Goal: Transaction & Acquisition: Purchase product/service

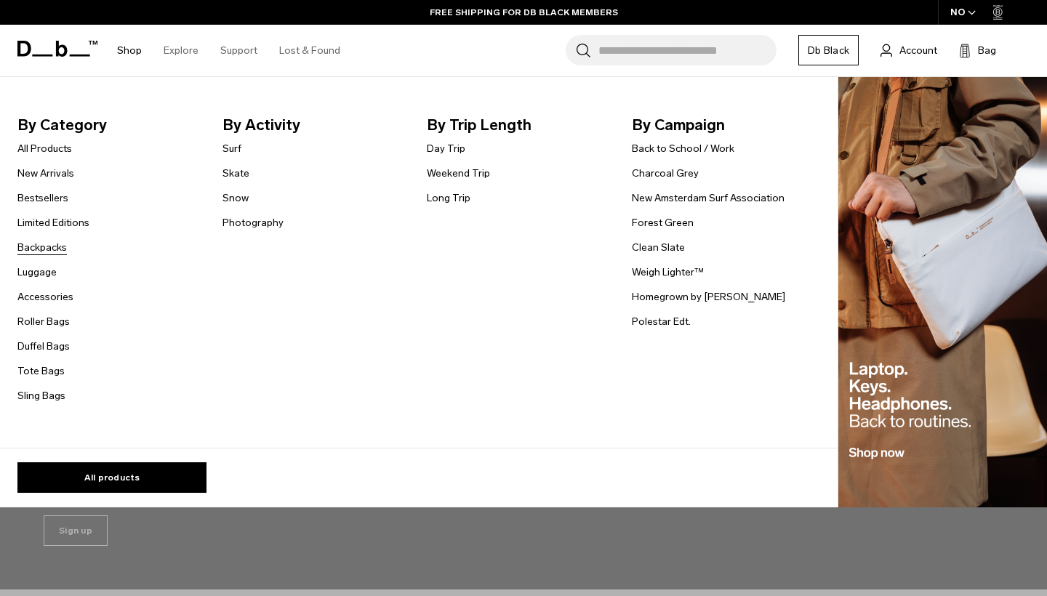
click at [44, 250] on link "Backpacks" at bounding box center [41, 247] width 49 height 15
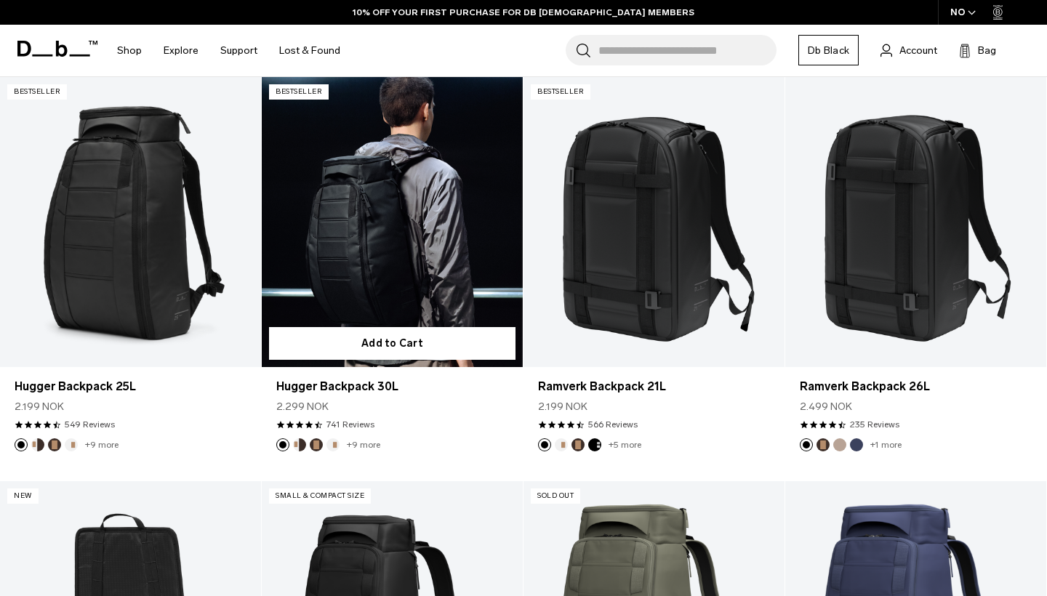
scroll to position [285, 0]
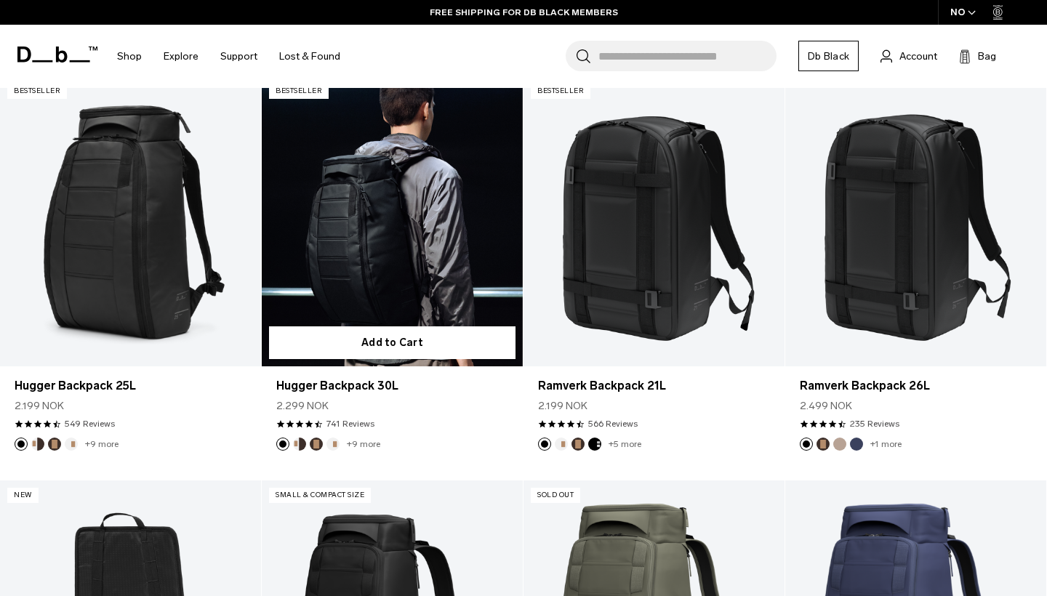
click at [355, 444] on link "+9 more" at bounding box center [363, 444] width 33 height 10
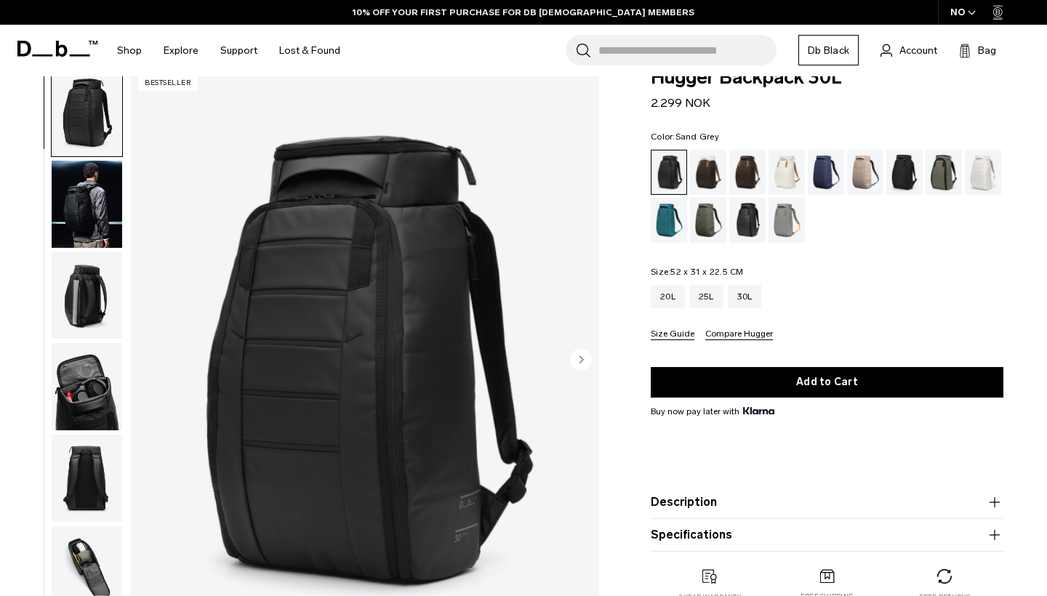
click at [784, 229] on div "Sand Grey" at bounding box center [786, 220] width 37 height 45
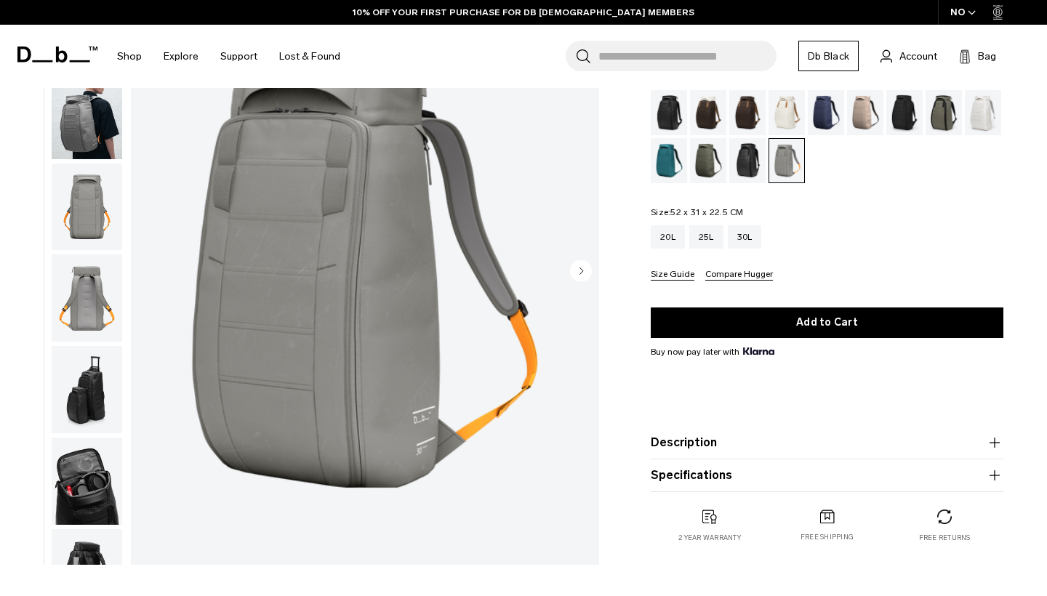
scroll to position [72, 0]
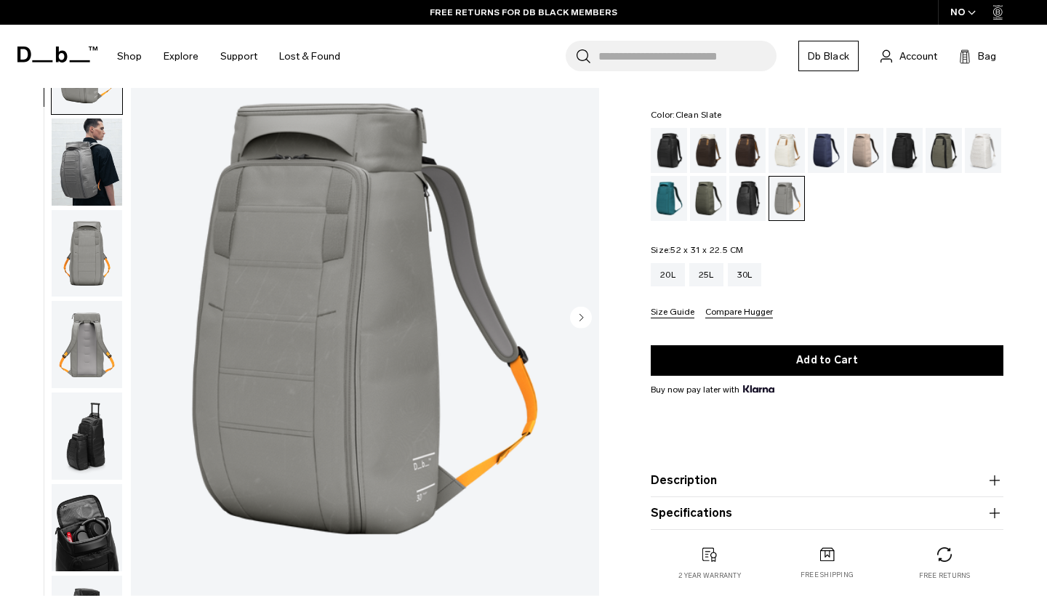
click at [983, 156] on div "Clean Slate" at bounding box center [983, 150] width 37 height 45
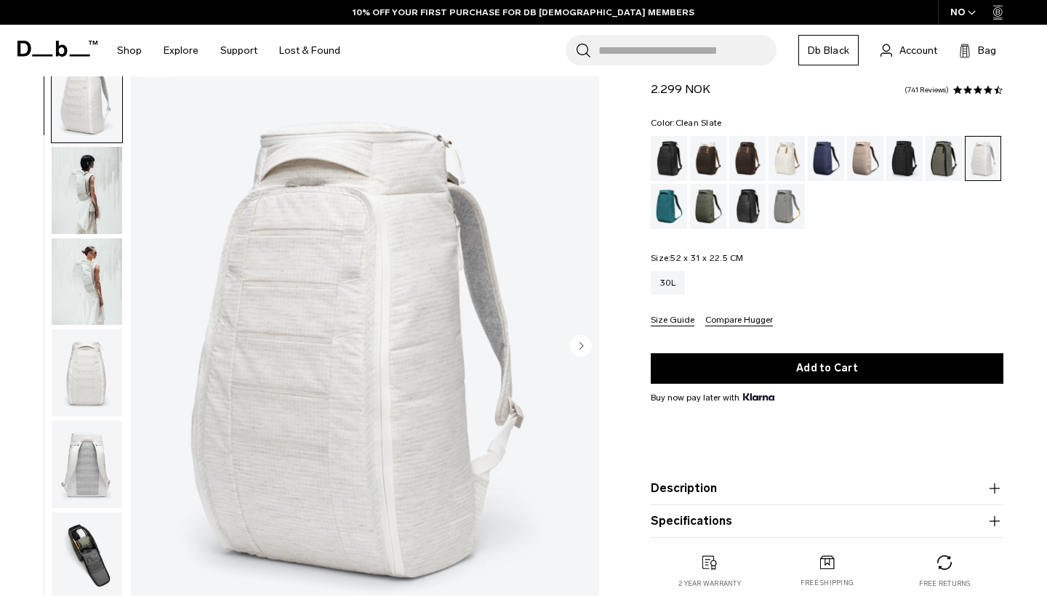
scroll to position [35, 0]
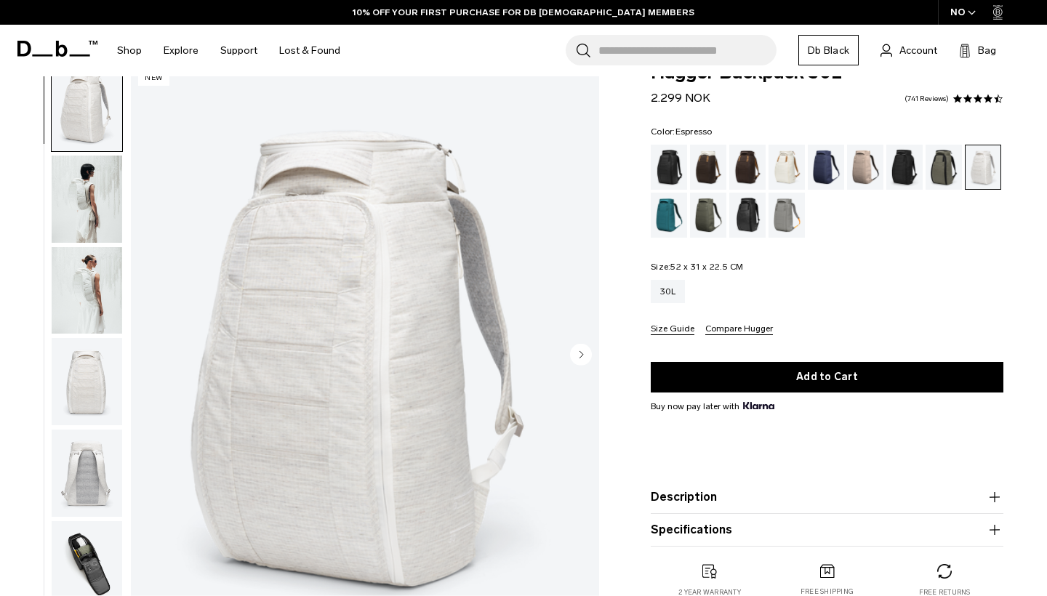
click at [744, 174] on div "Espresso" at bounding box center [747, 167] width 37 height 45
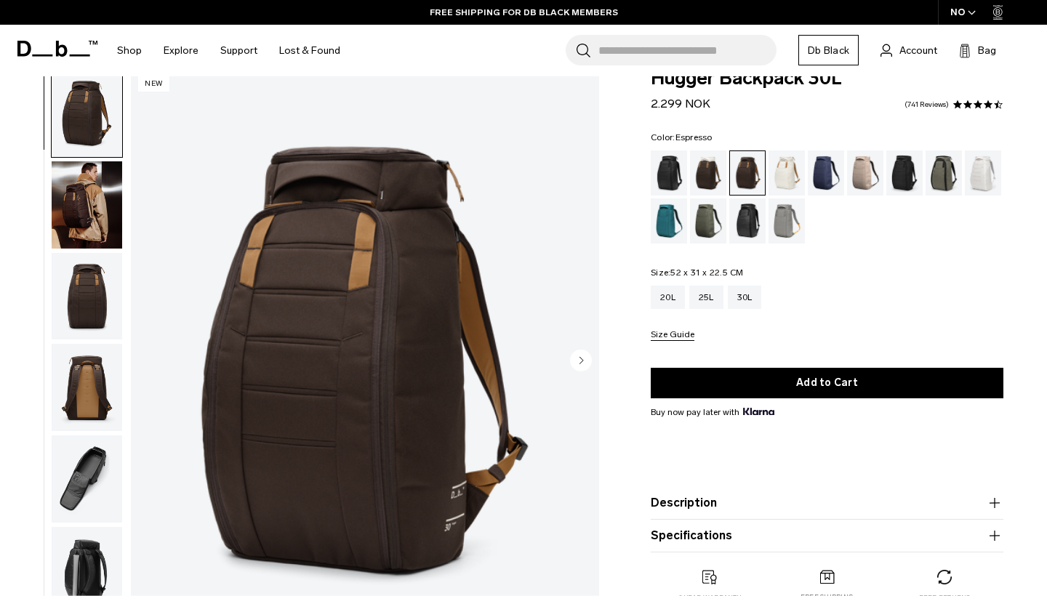
scroll to position [30, 0]
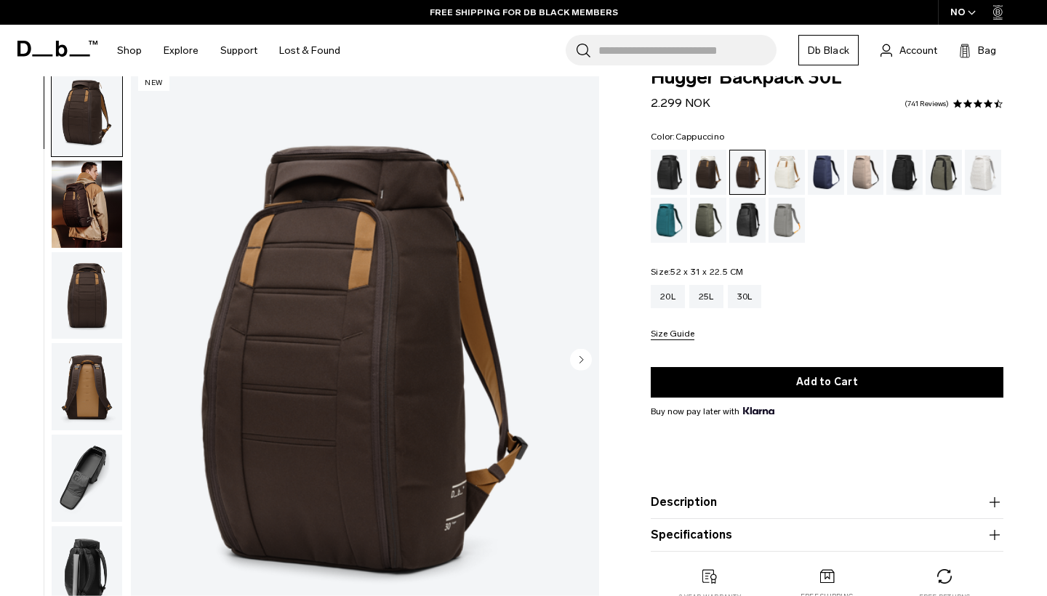
click at [704, 182] on div "Cappuccino" at bounding box center [708, 172] width 37 height 45
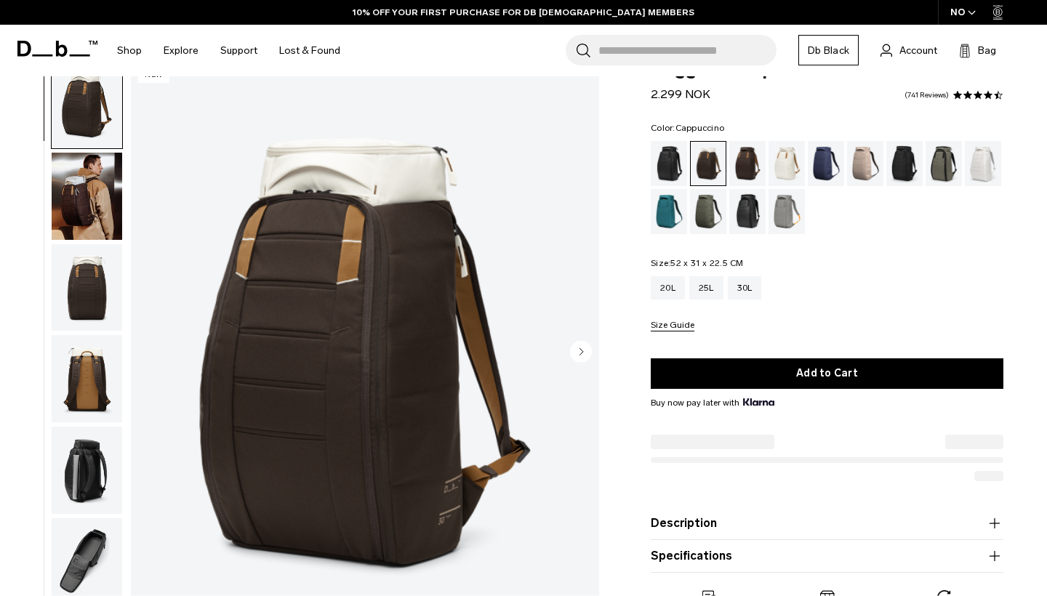
click at [579, 350] on circle "Next slide" at bounding box center [581, 351] width 22 height 22
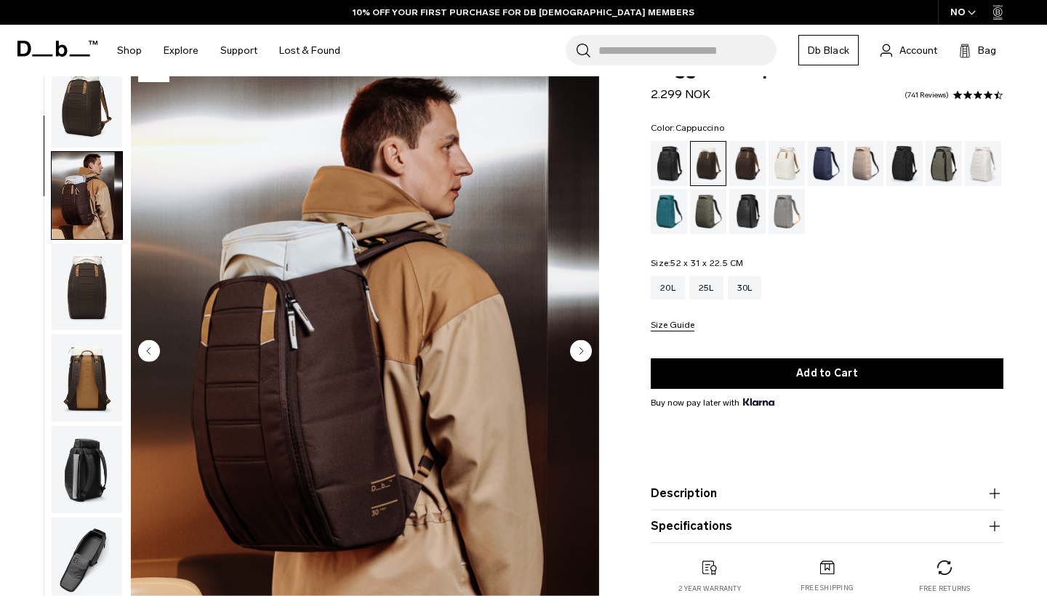
scroll to position [92, 0]
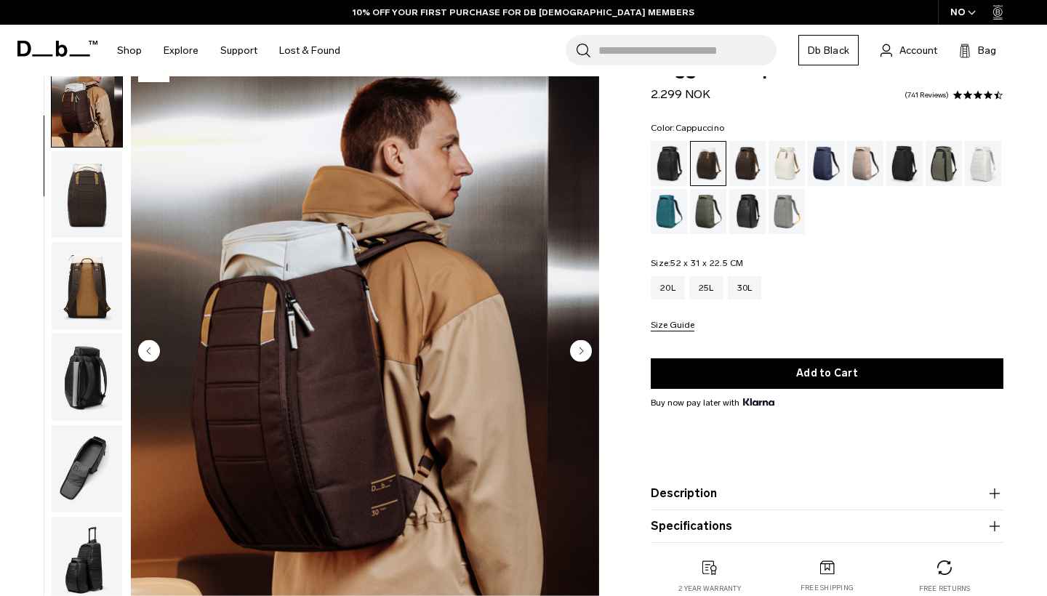
click at [579, 350] on circle "Next slide" at bounding box center [581, 350] width 22 height 22
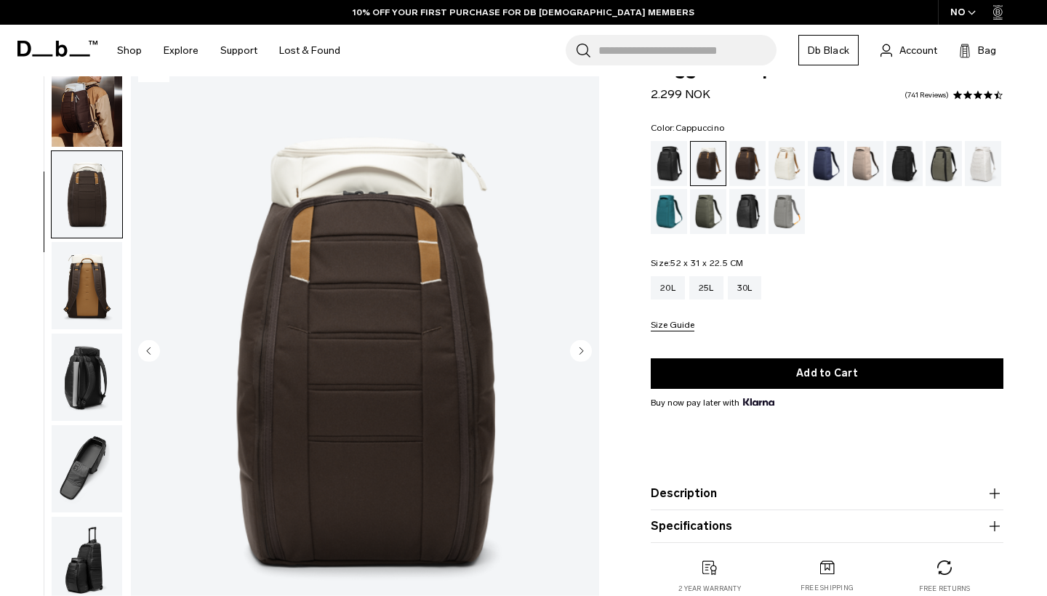
scroll to position [185, 0]
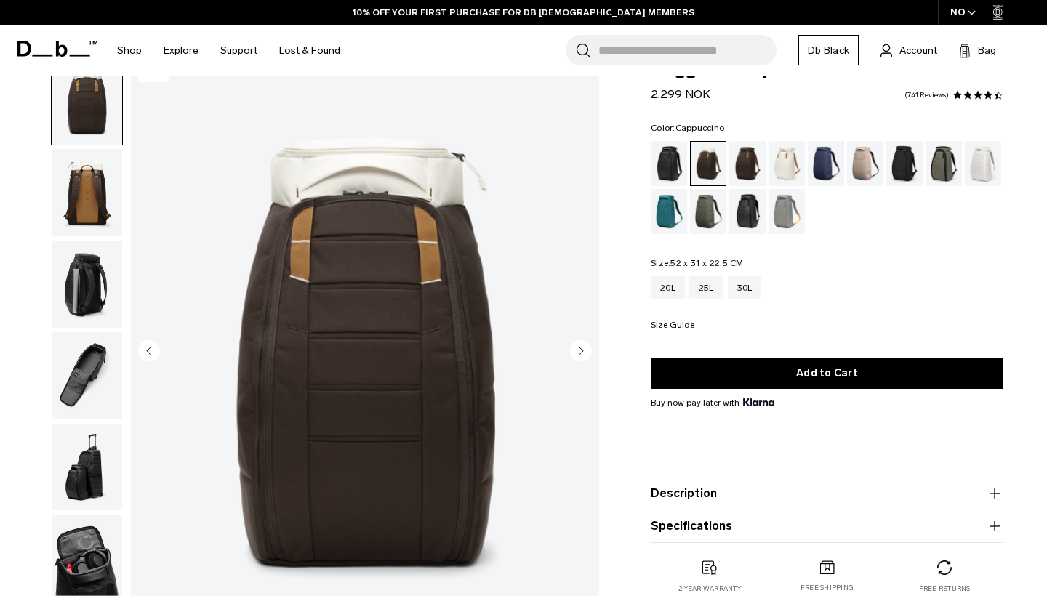
click at [579, 350] on circle "Next slide" at bounding box center [581, 350] width 22 height 22
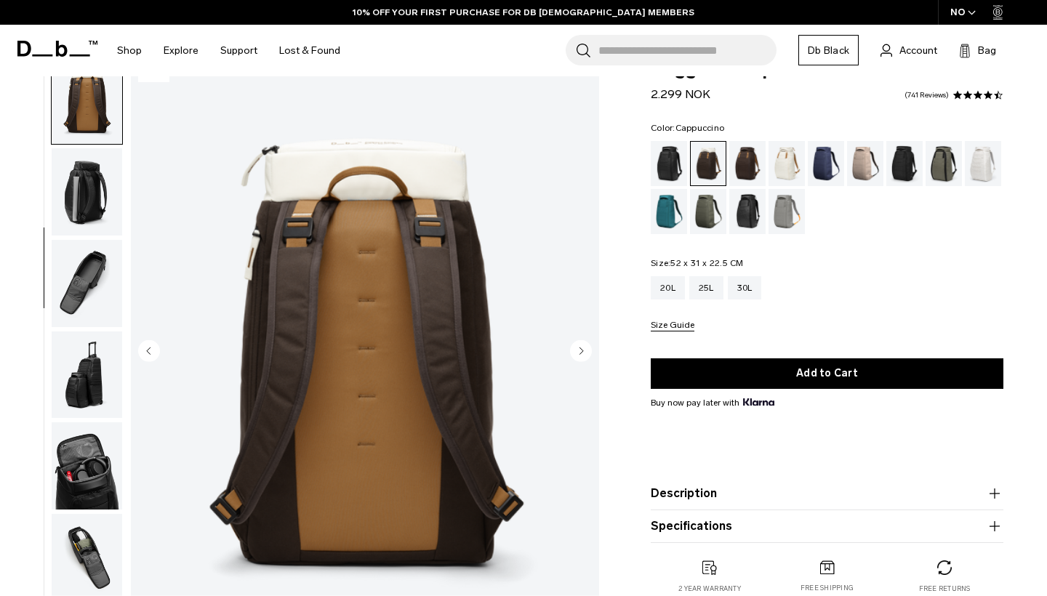
click at [579, 350] on circle "Next slide" at bounding box center [581, 350] width 22 height 22
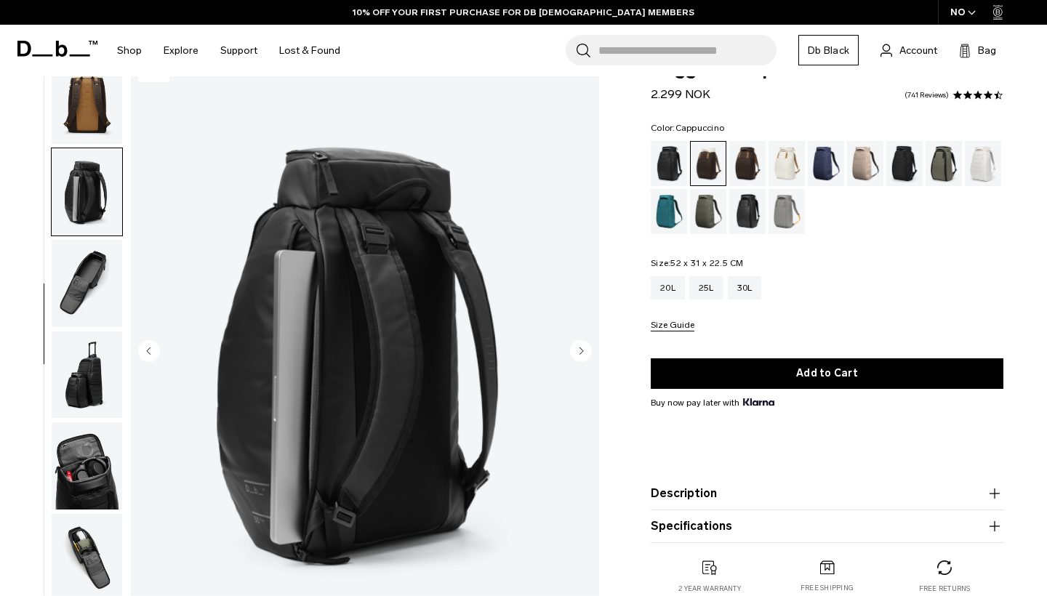
scroll to position [337, 0]
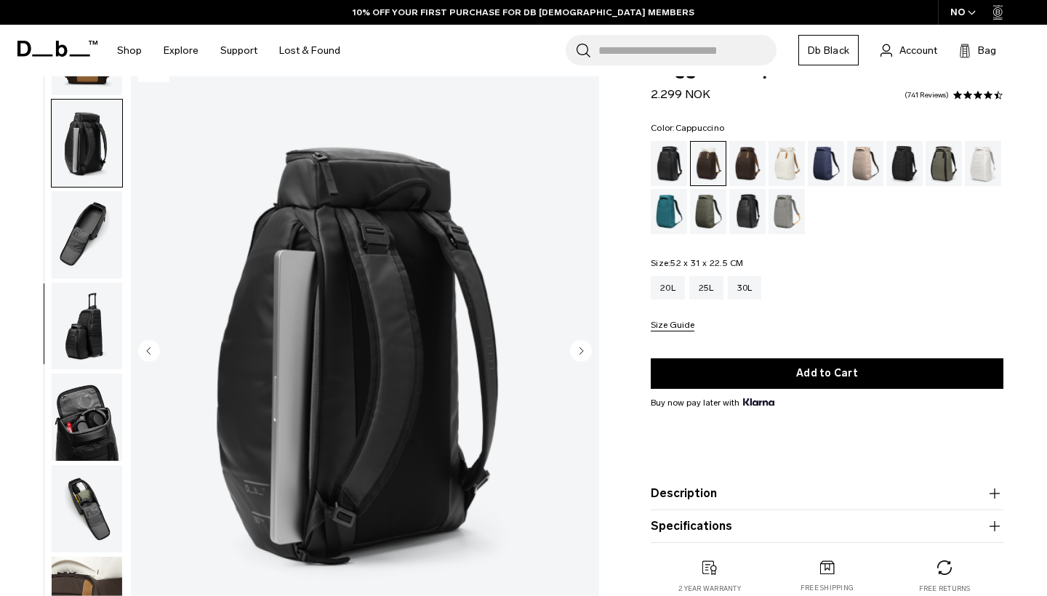
click at [579, 350] on circle "Next slide" at bounding box center [581, 350] width 22 height 22
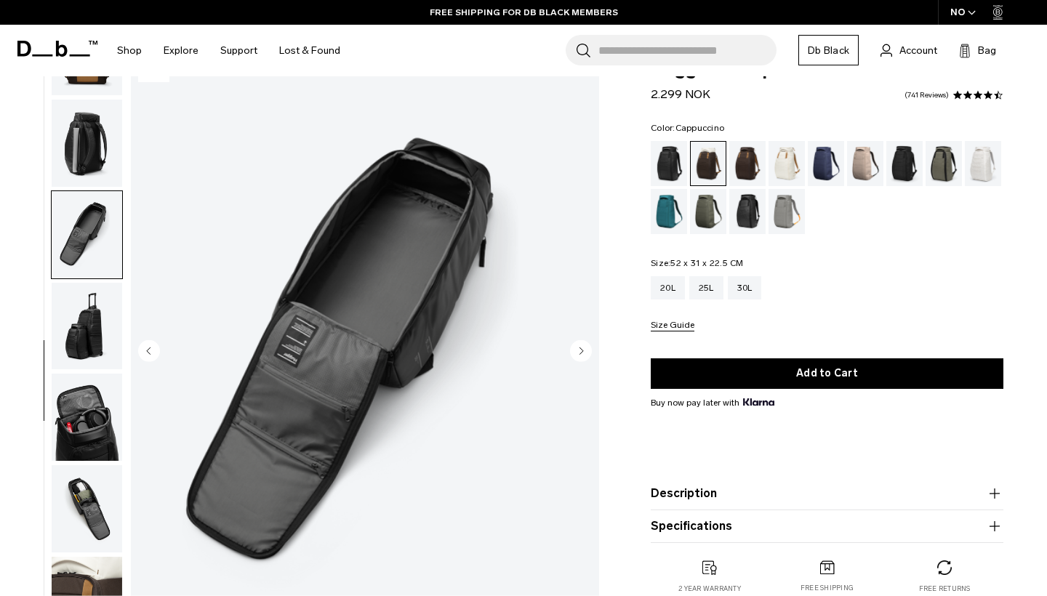
click at [579, 350] on circle "Next slide" at bounding box center [581, 350] width 22 height 22
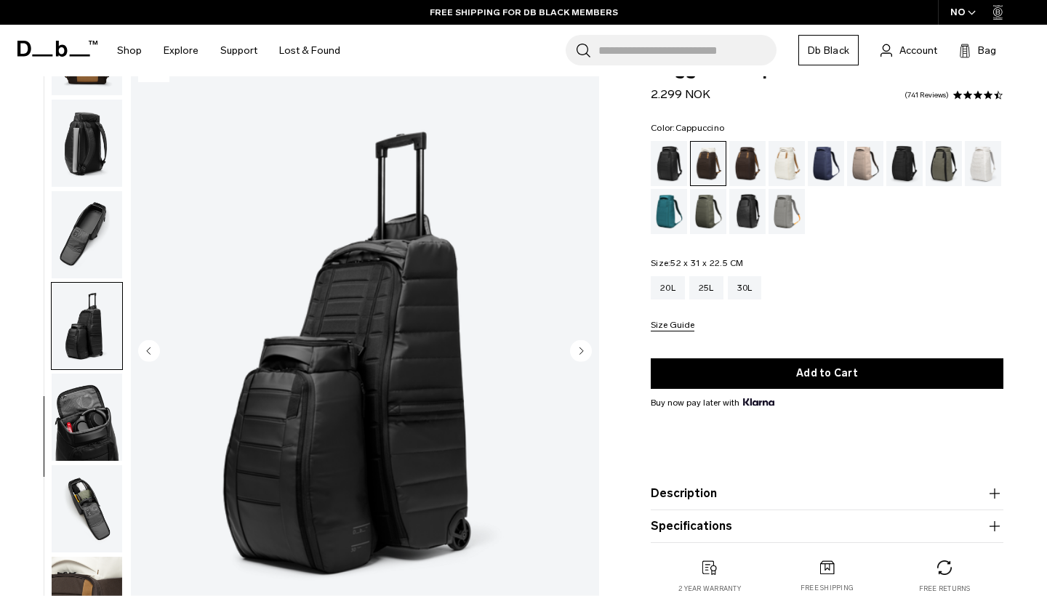
click at [712, 166] on div "Cappuccino" at bounding box center [708, 164] width 36 height 44
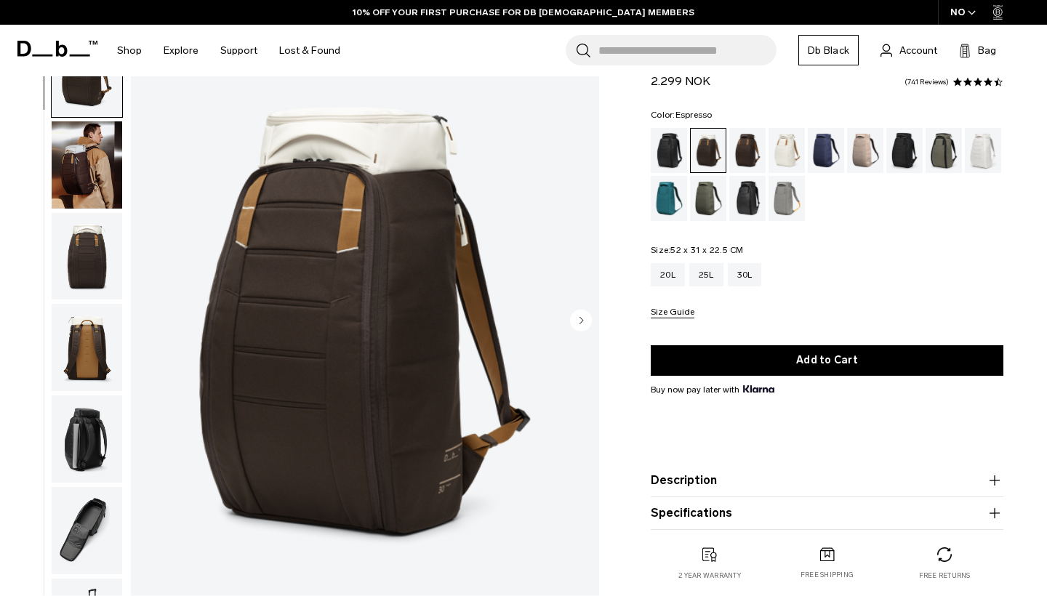
drag, startPoint x: 750, startPoint y: 153, endPoint x: 700, endPoint y: 173, distance: 54.1
click at [750, 153] on div "Espresso" at bounding box center [747, 150] width 37 height 45
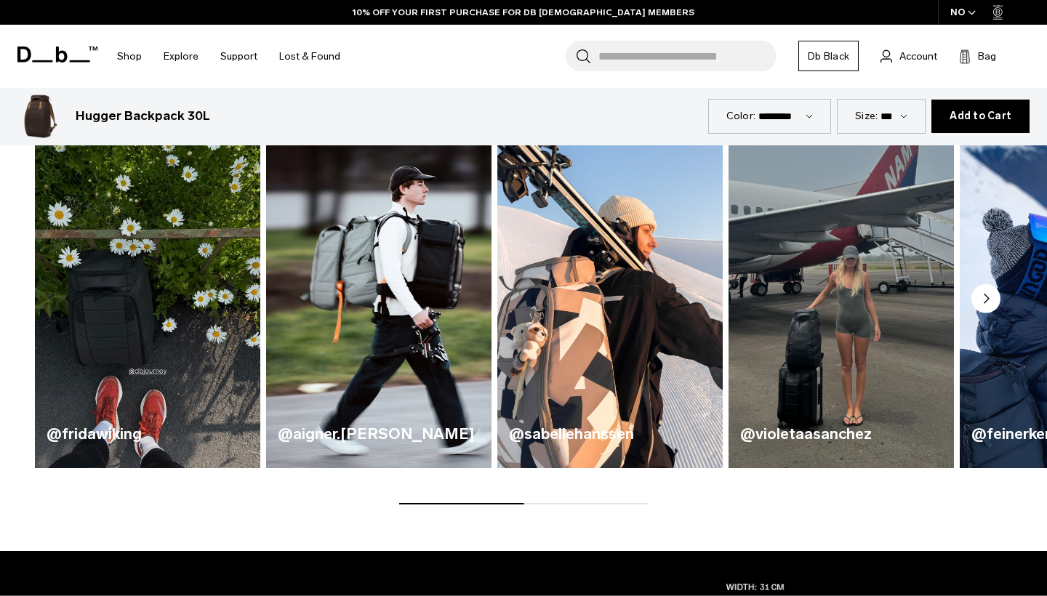
scroll to position [687, 0]
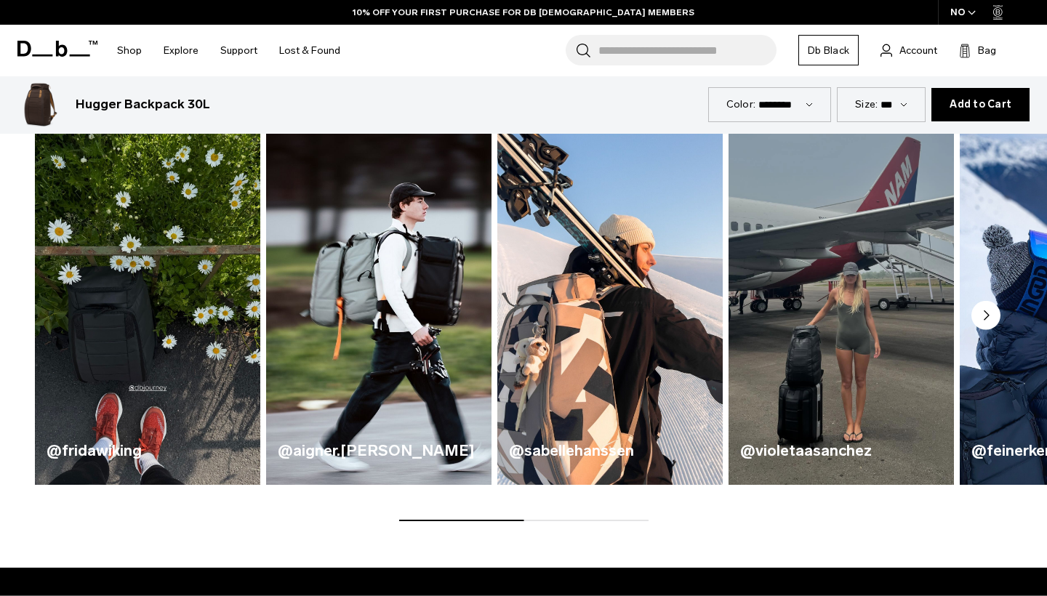
click at [987, 321] on circle "Next slide" at bounding box center [985, 315] width 29 height 29
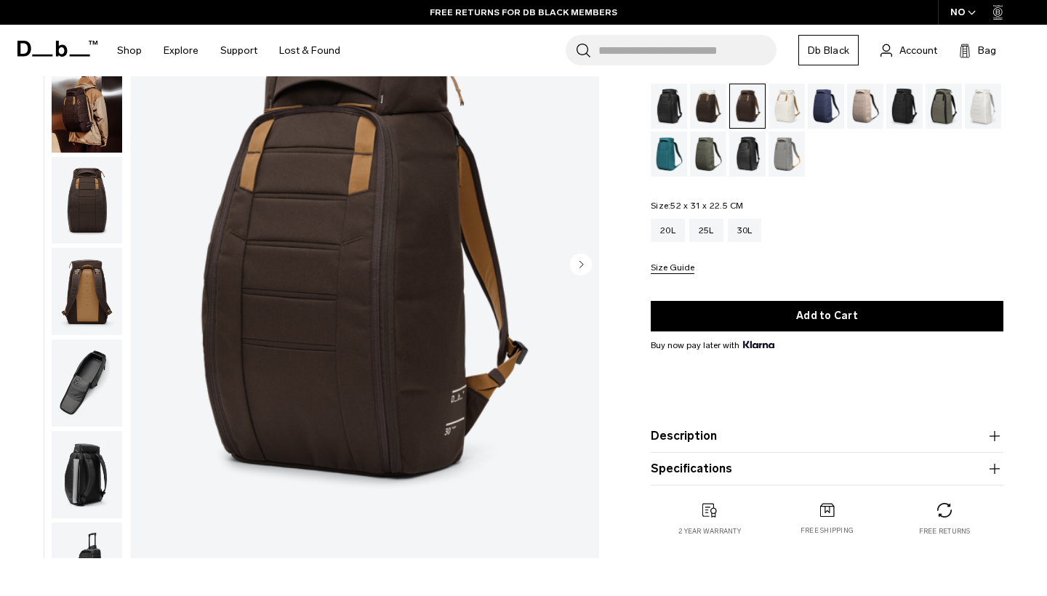
scroll to position [68, 0]
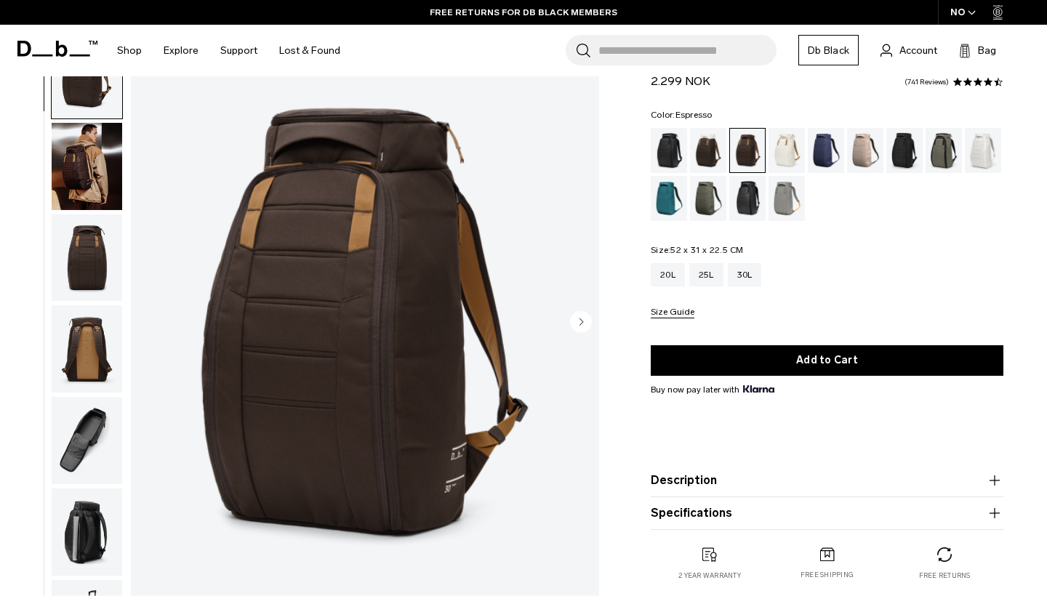
click at [577, 326] on circle "Next slide" at bounding box center [581, 321] width 22 height 22
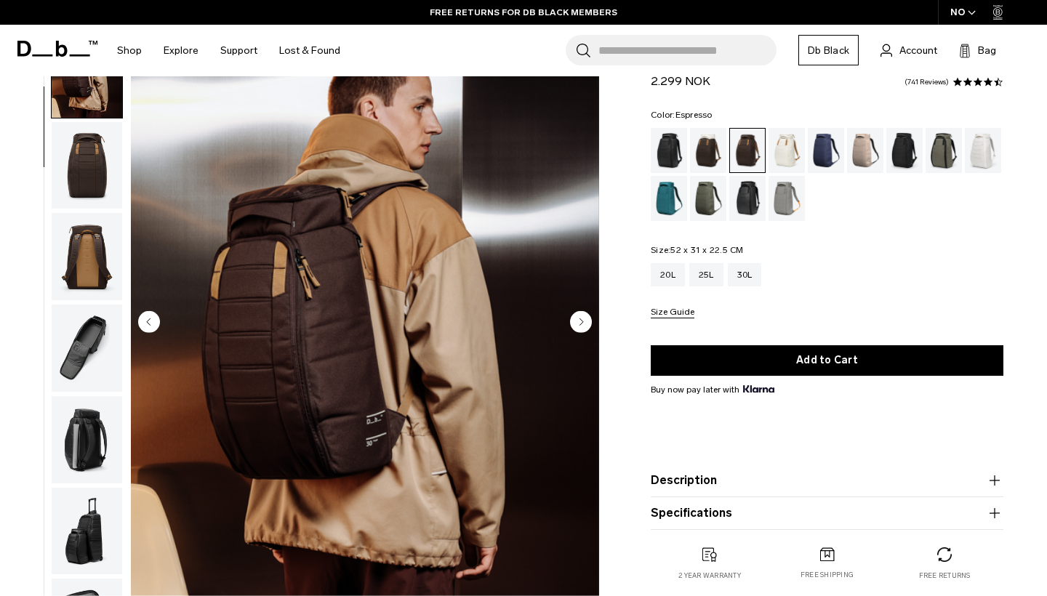
click at [577, 326] on circle "Next slide" at bounding box center [581, 321] width 22 height 22
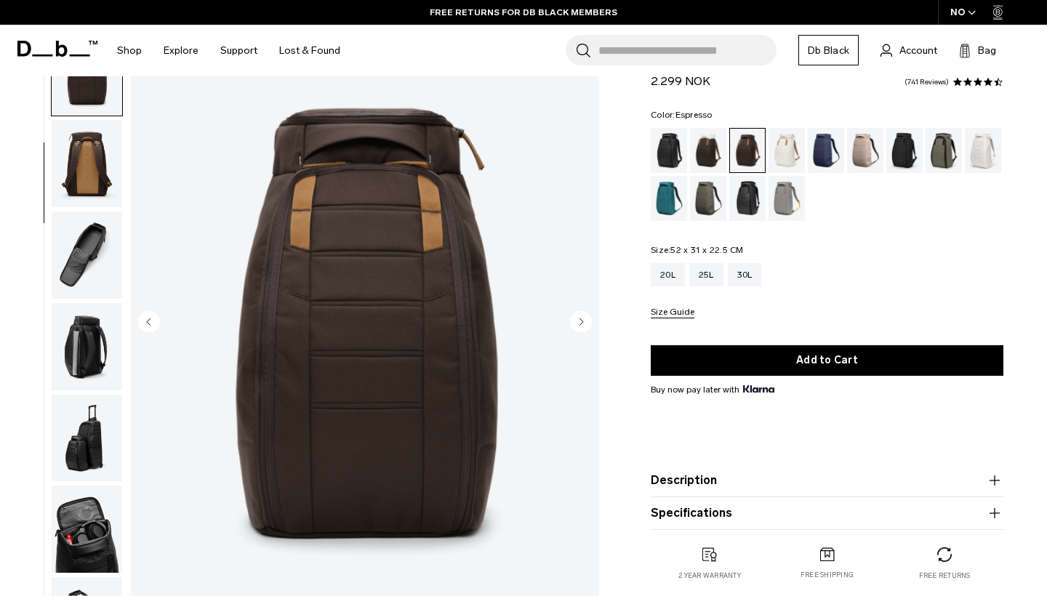
click at [577, 326] on circle "Next slide" at bounding box center [581, 321] width 22 height 22
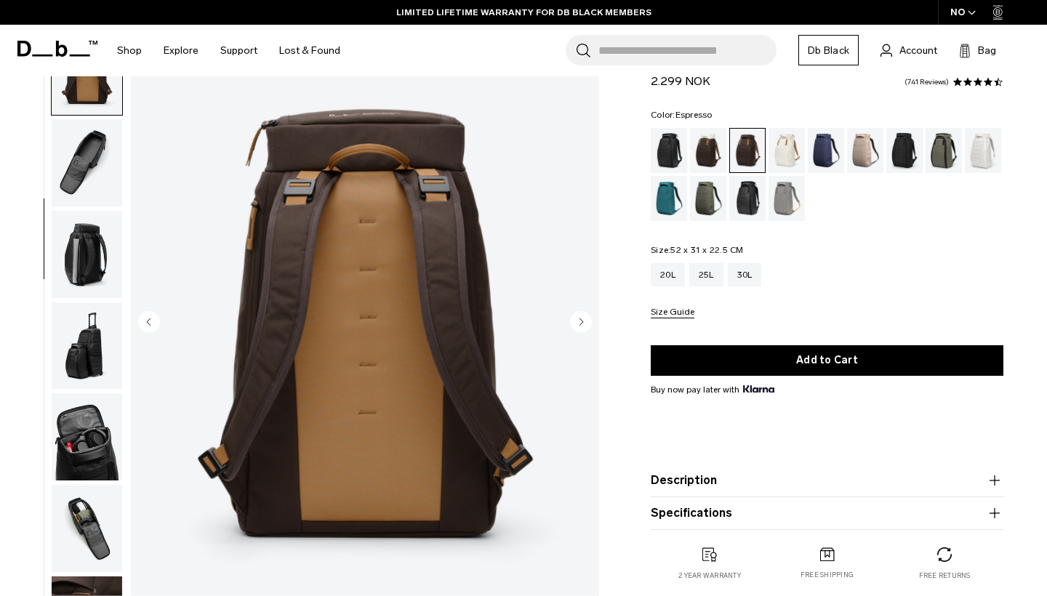
click at [577, 326] on circle "Next slide" at bounding box center [581, 321] width 22 height 22
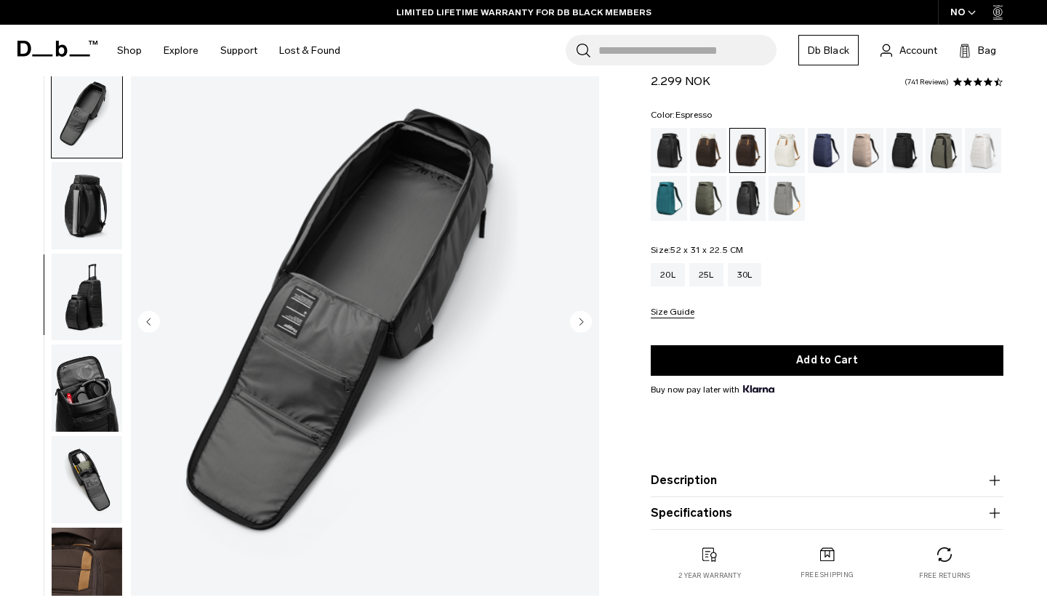
click at [577, 326] on circle "Next slide" at bounding box center [581, 321] width 22 height 22
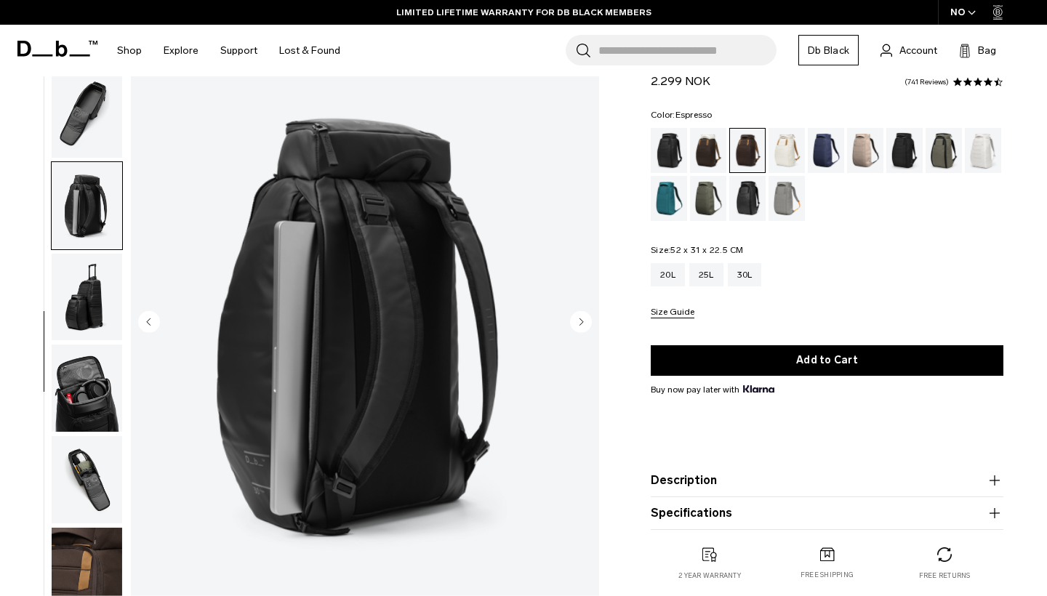
click at [577, 326] on circle "Next slide" at bounding box center [581, 321] width 22 height 22
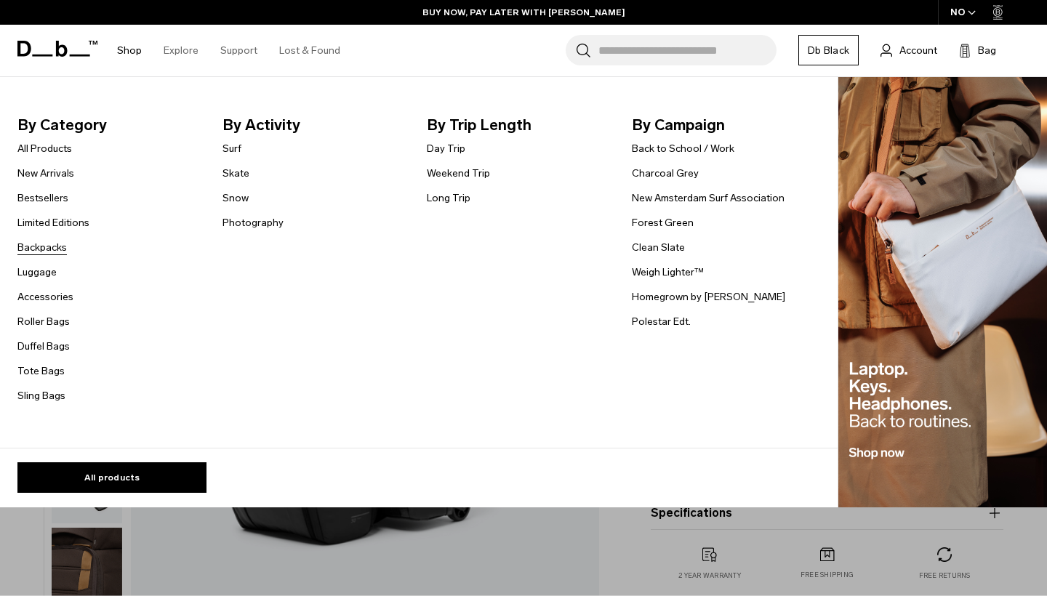
click at [47, 252] on link "Backpacks" at bounding box center [41, 247] width 49 height 15
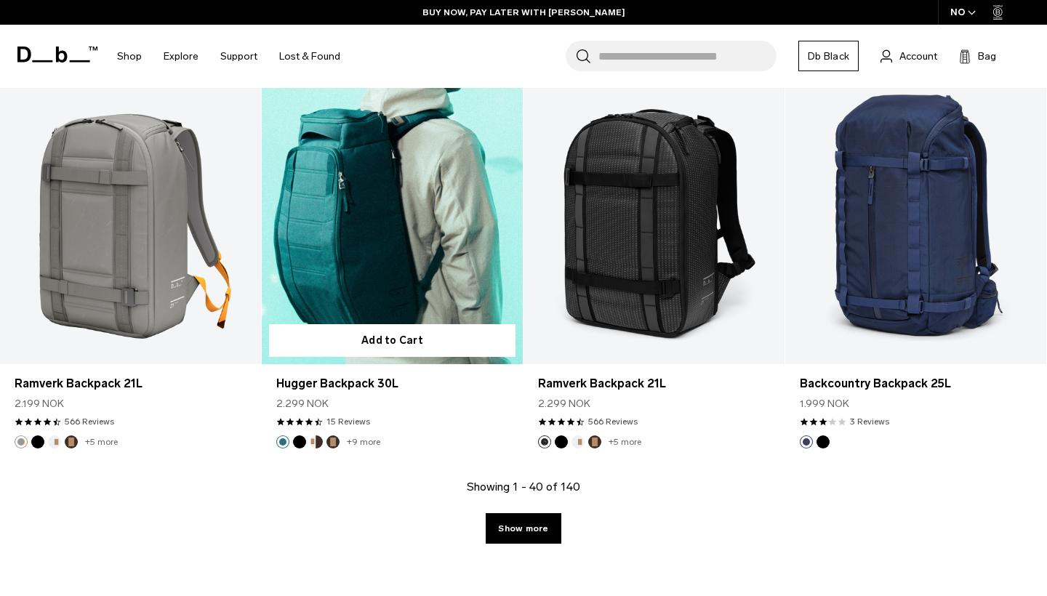
scroll to position [3939, 0]
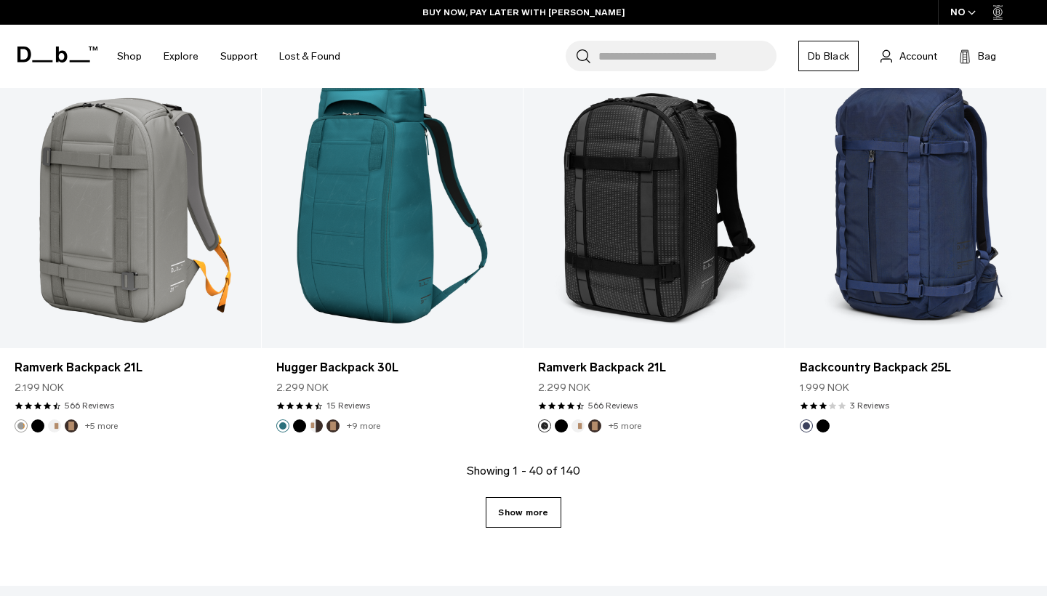
click at [547, 516] on link "Show more" at bounding box center [523, 512] width 75 height 31
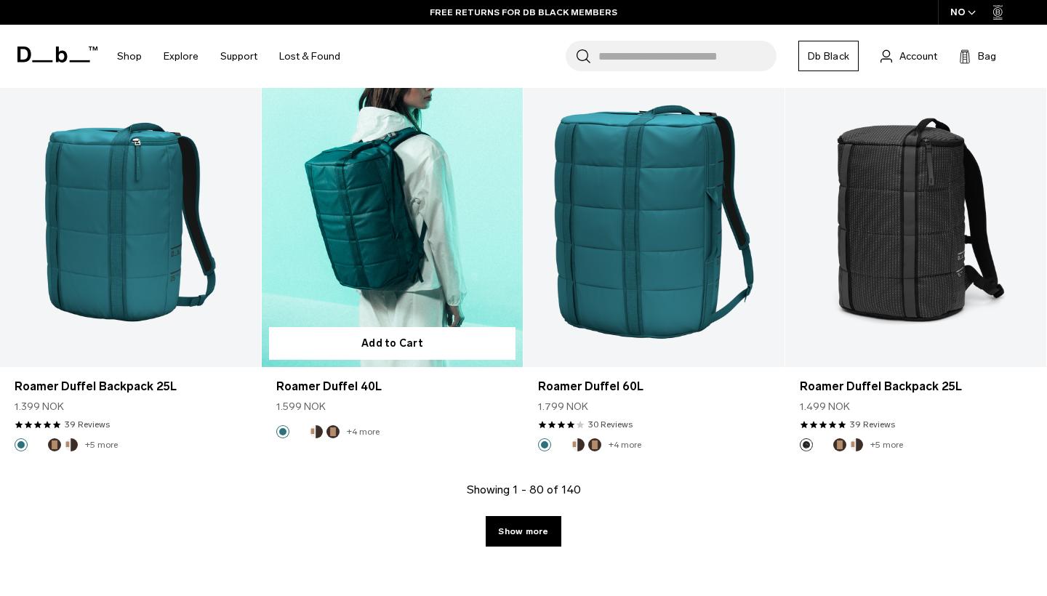
scroll to position [7962, 0]
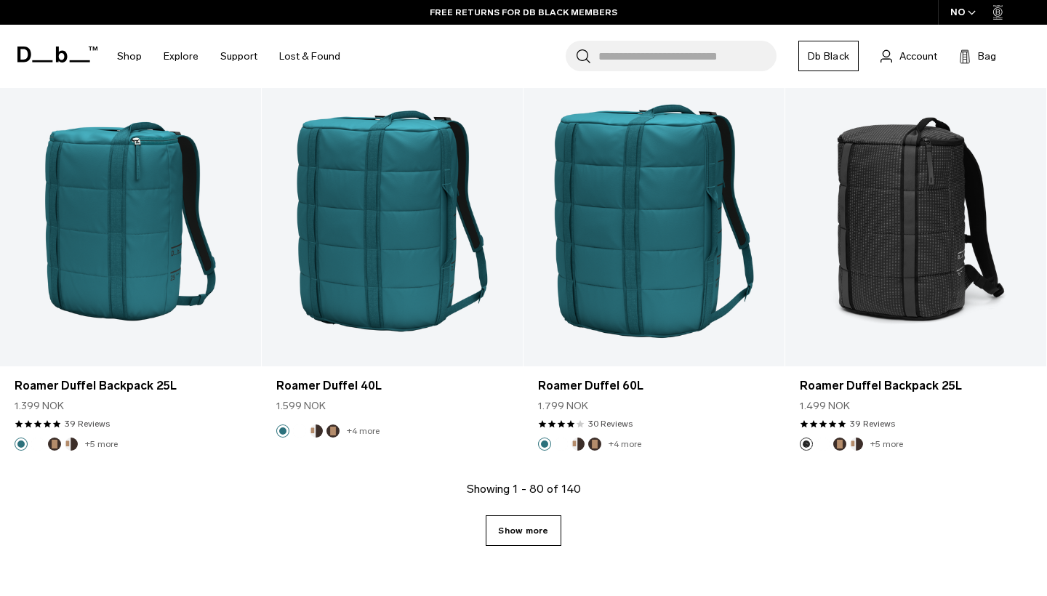
click at [514, 528] on link "Show more" at bounding box center [523, 530] width 75 height 31
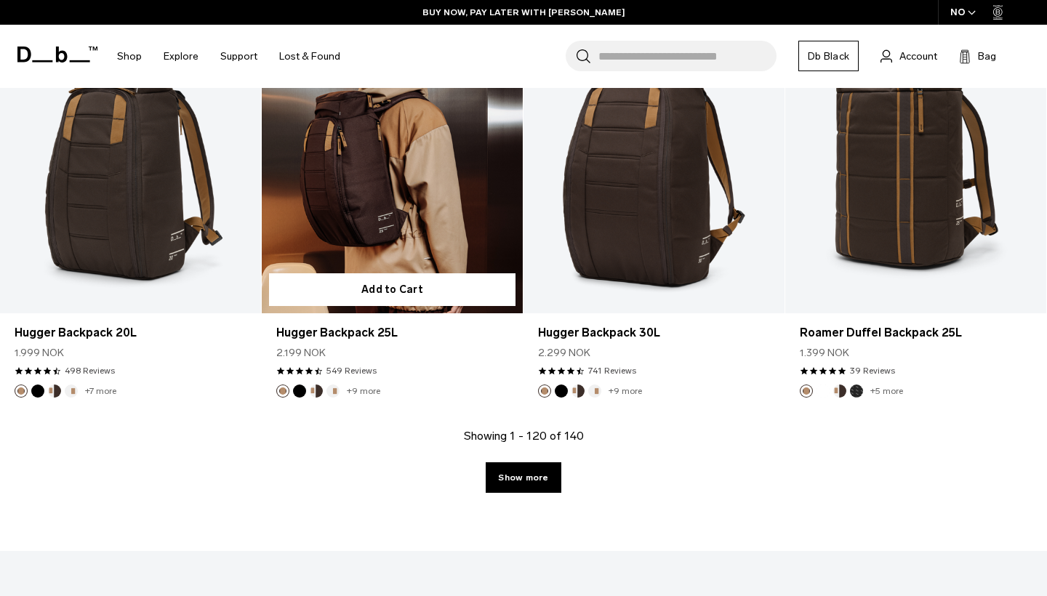
scroll to position [12074, 0]
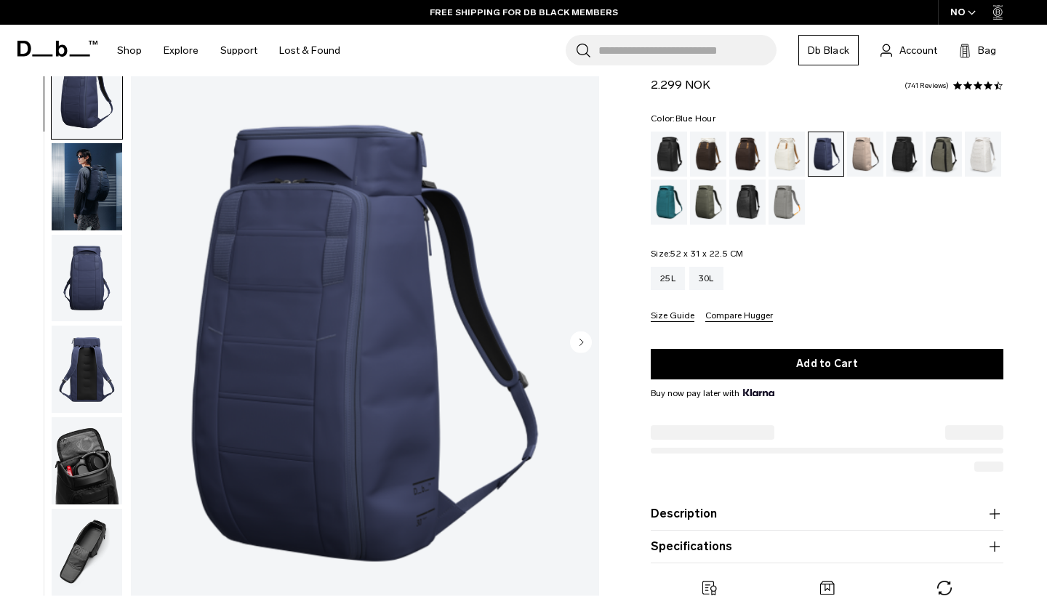
scroll to position [52, 0]
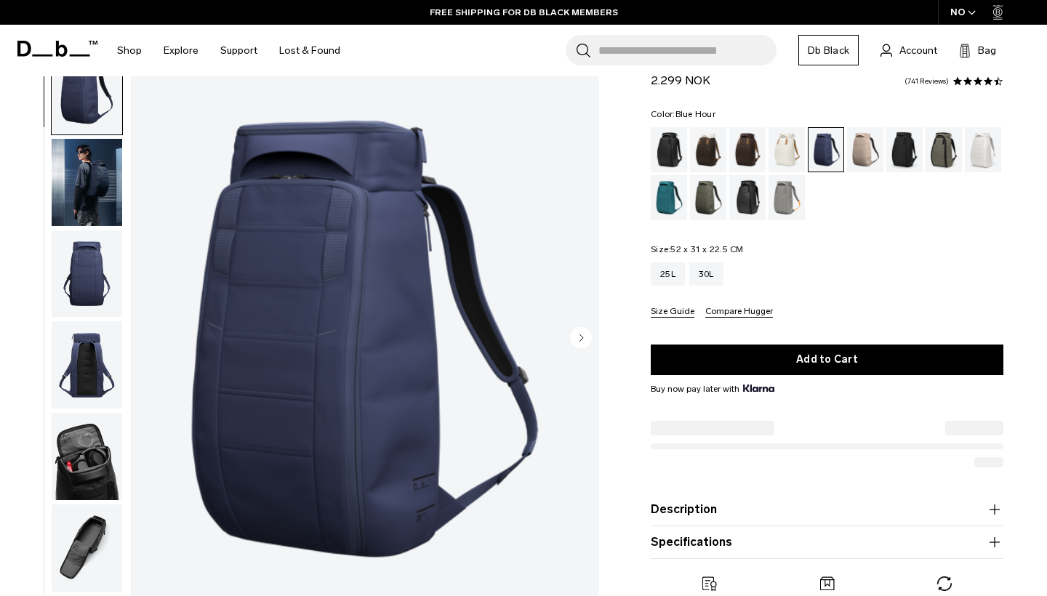
click at [577, 341] on circle "Next slide" at bounding box center [581, 337] width 22 height 22
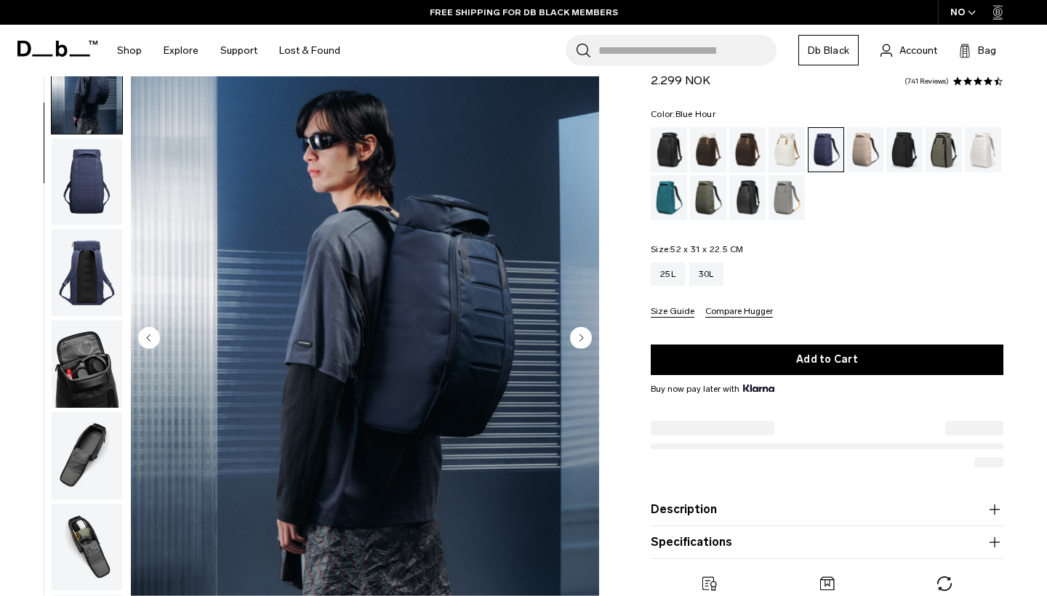
click at [577, 341] on circle "Next slide" at bounding box center [581, 337] width 22 height 22
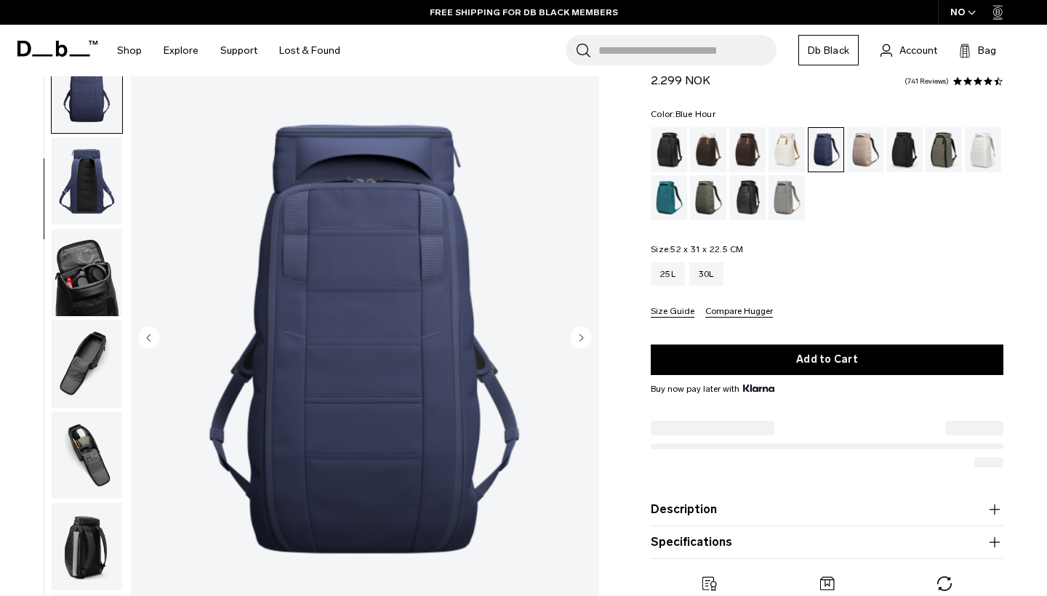
scroll to position [185, 0]
click at [789, 156] on div "Oatmilk" at bounding box center [786, 149] width 37 height 45
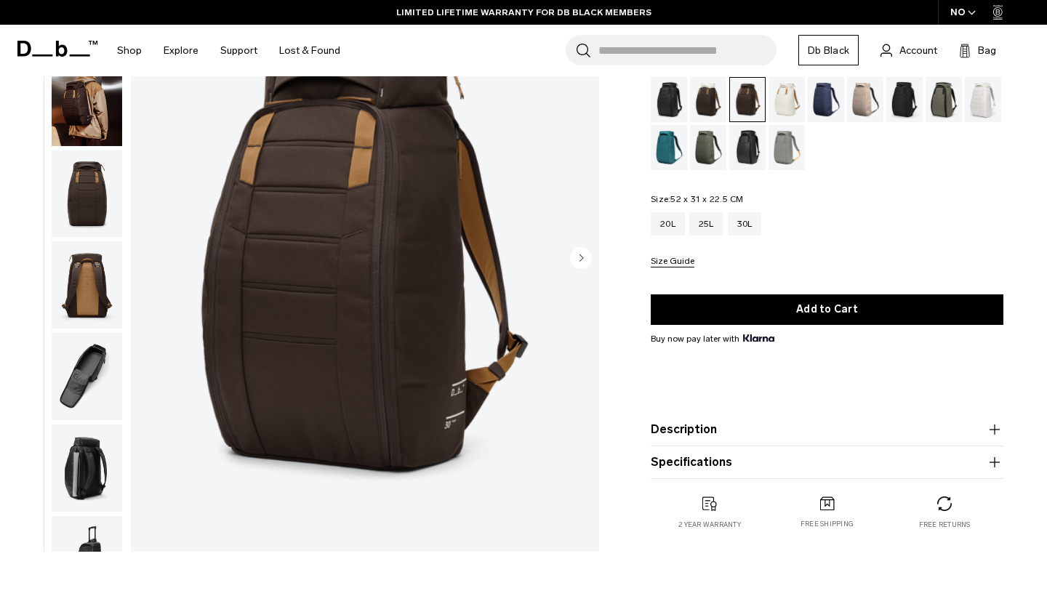
scroll to position [133, 0]
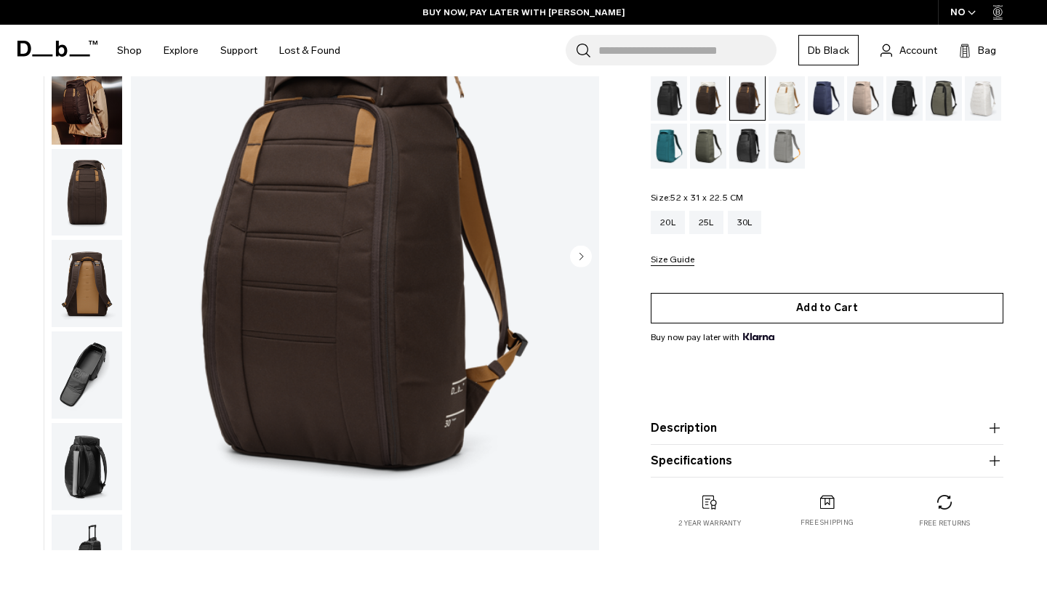
click at [864, 308] on button "Add to Cart" at bounding box center [827, 308] width 353 height 31
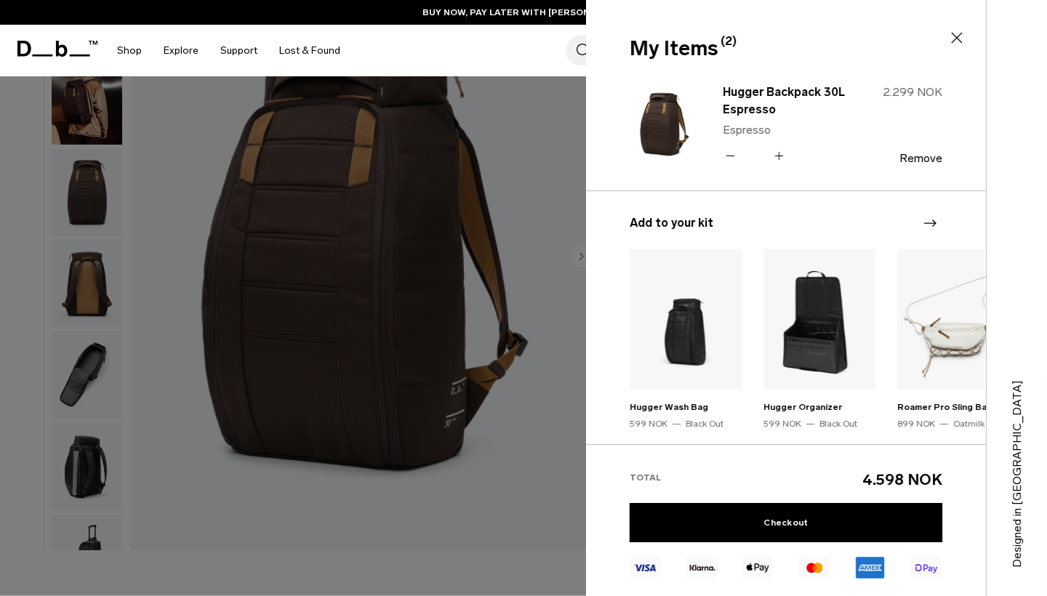
click at [721, 154] on div "Hugger Backpack 30L Espresso Espresso Quantity - * + 2.299 NOK Remove" at bounding box center [820, 124] width 243 height 86
click at [728, 157] on icon at bounding box center [730, 155] width 14 height 21
click at [792, 518] on link "Checkout" at bounding box center [785, 522] width 313 height 39
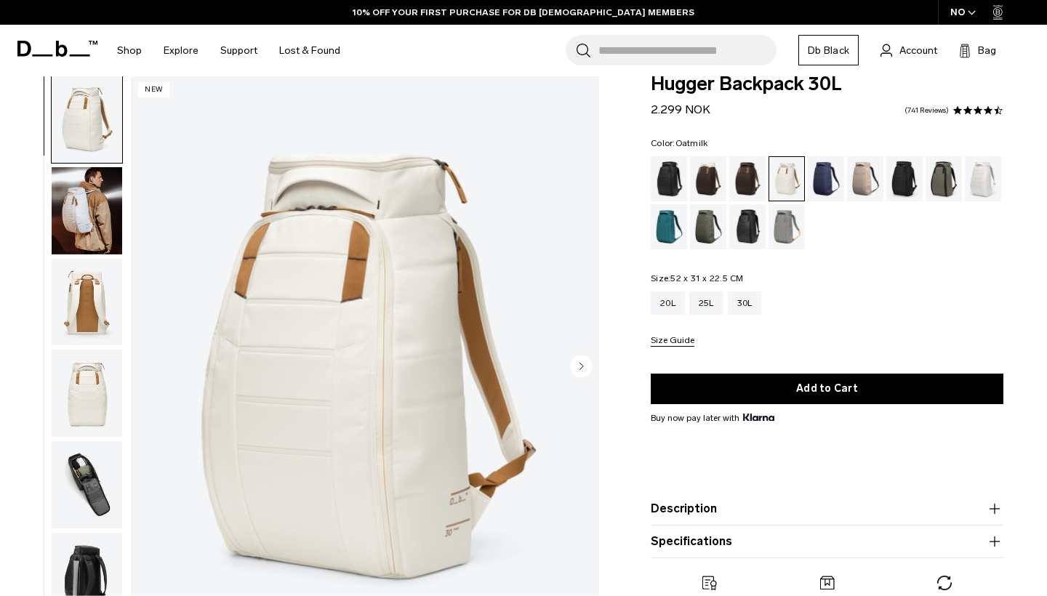
scroll to position [41, 0]
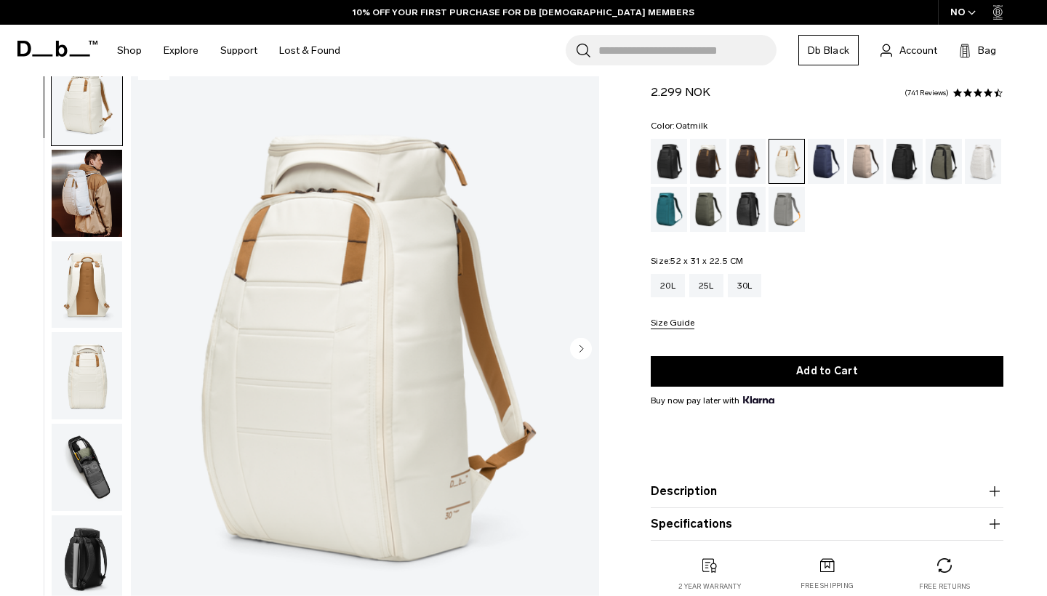
click at [575, 353] on circle "Next slide" at bounding box center [581, 348] width 22 height 22
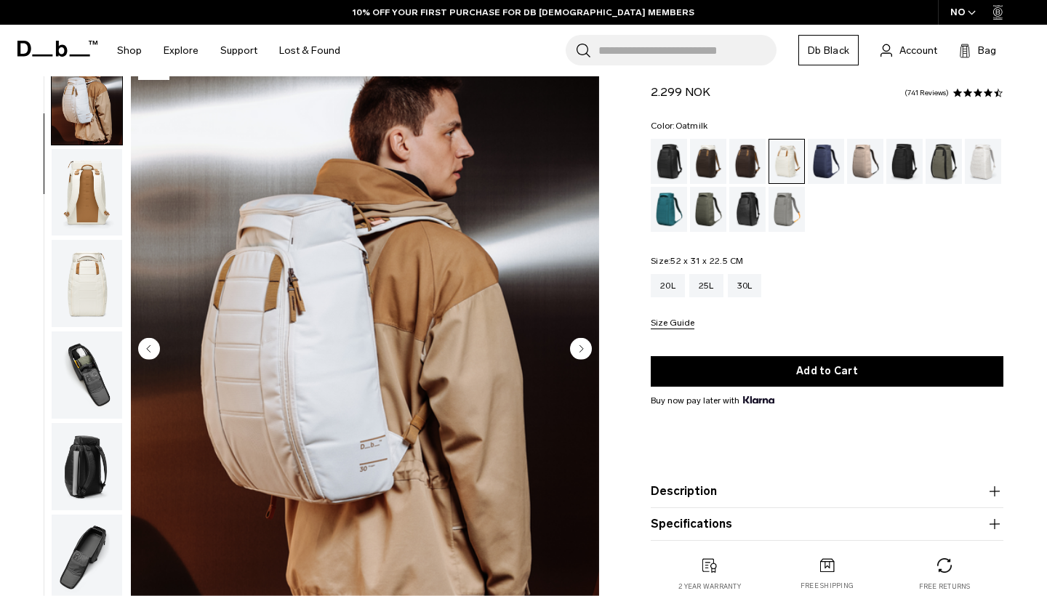
scroll to position [0, 0]
click at [575, 353] on circle "Next slide" at bounding box center [581, 348] width 22 height 22
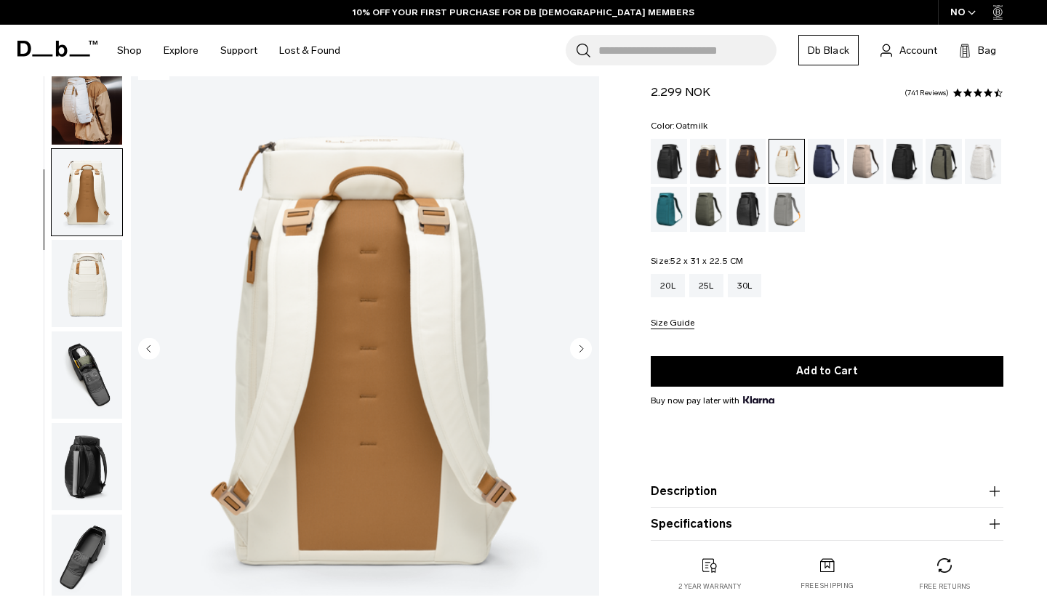
scroll to position [185, 0]
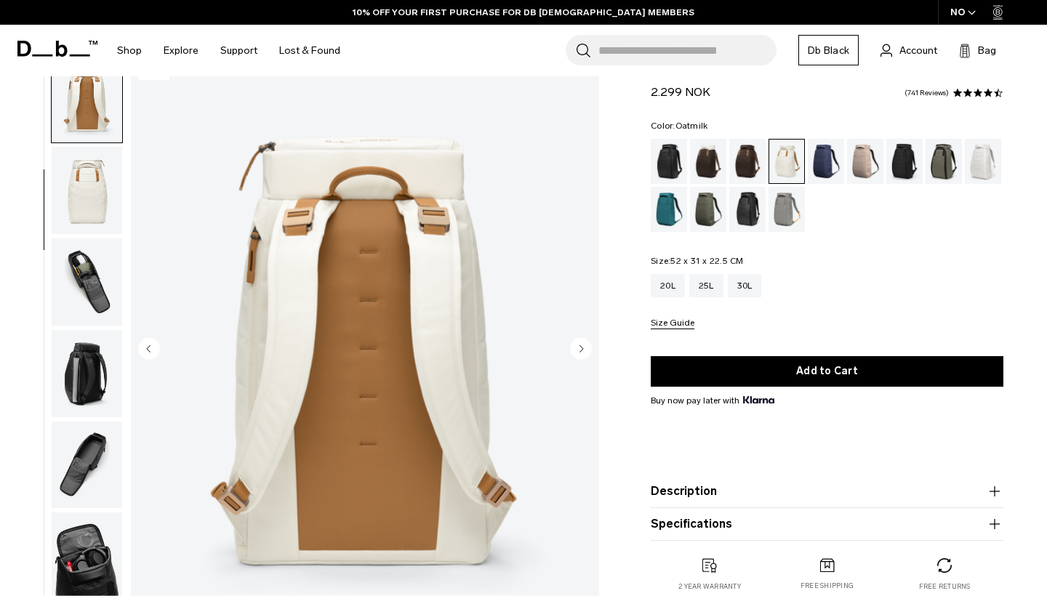
click at [575, 353] on circle "Next slide" at bounding box center [581, 348] width 22 height 22
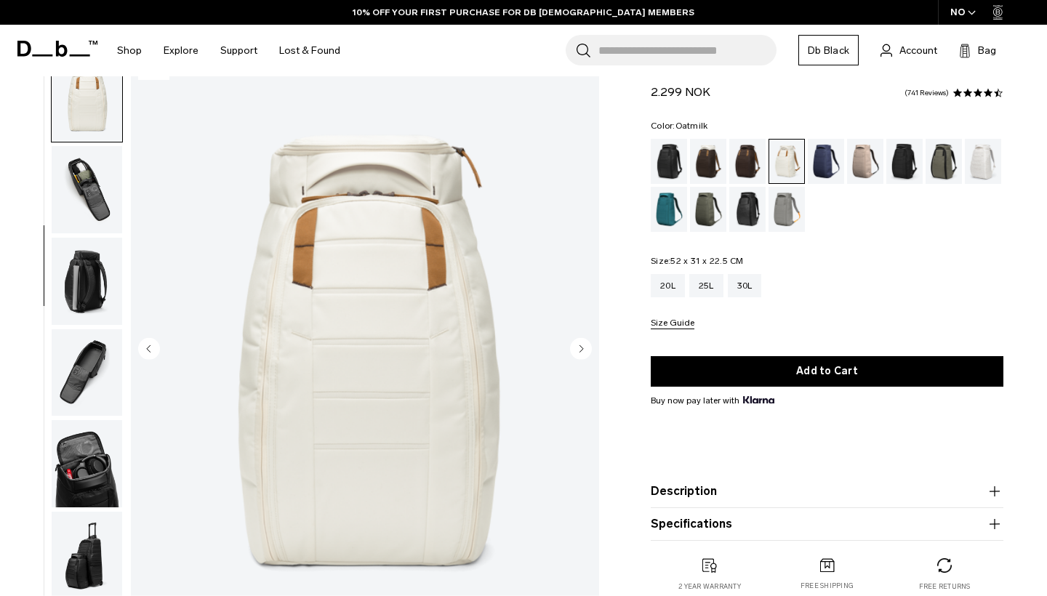
click at [575, 353] on circle "Next slide" at bounding box center [581, 348] width 22 height 22
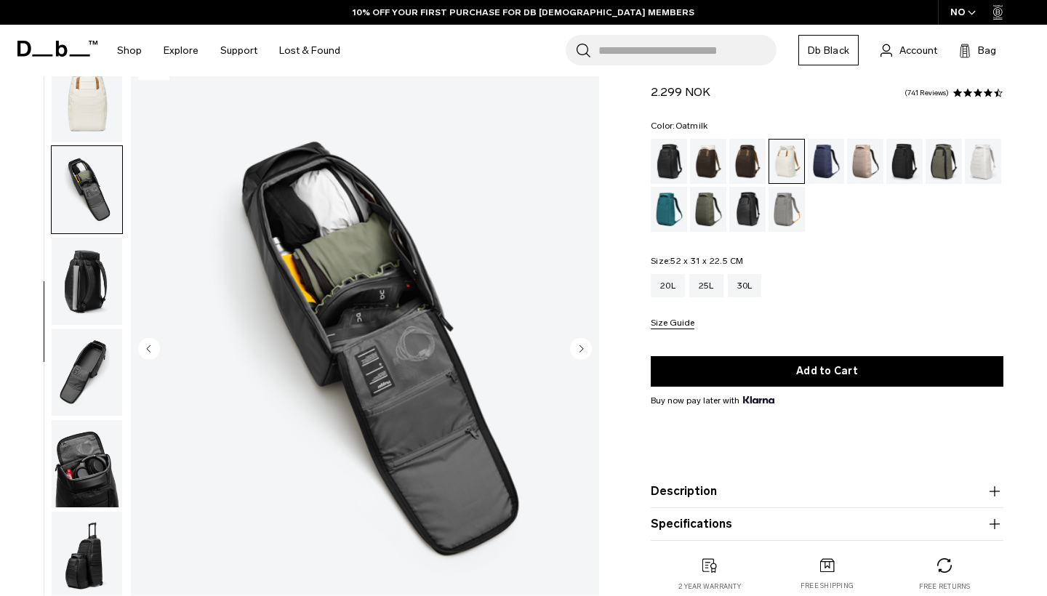
scroll to position [337, 0]
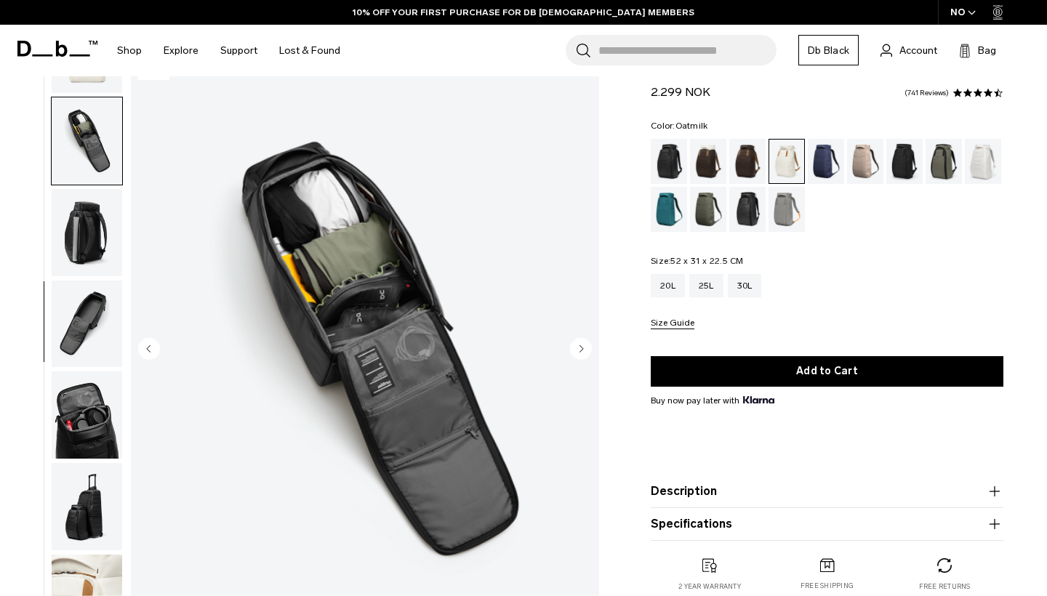
click at [575, 353] on circle "Next slide" at bounding box center [581, 348] width 22 height 22
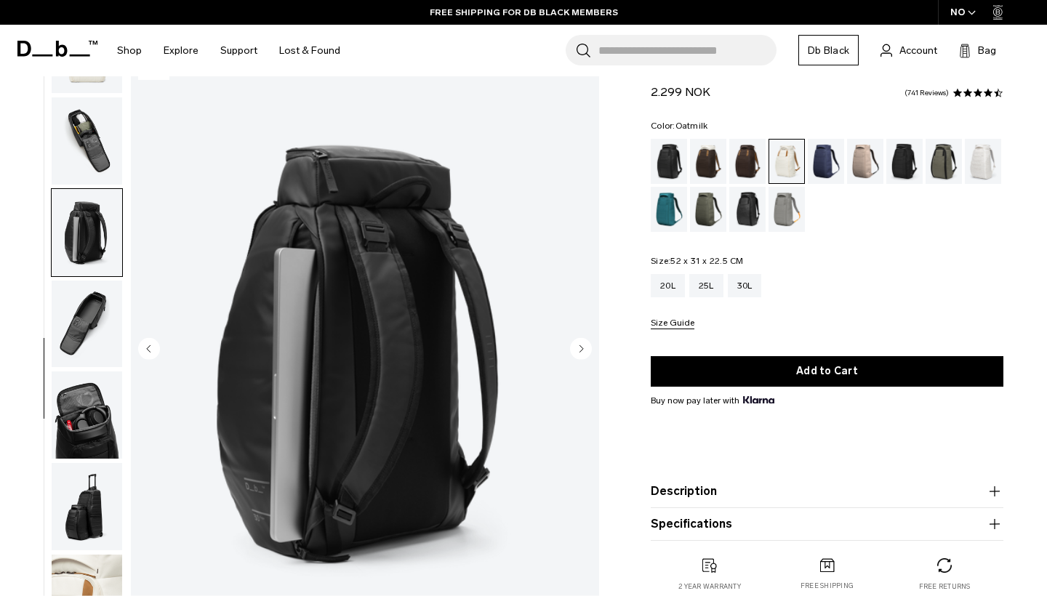
click at [155, 352] on circle "Previous slide" at bounding box center [149, 348] width 22 height 22
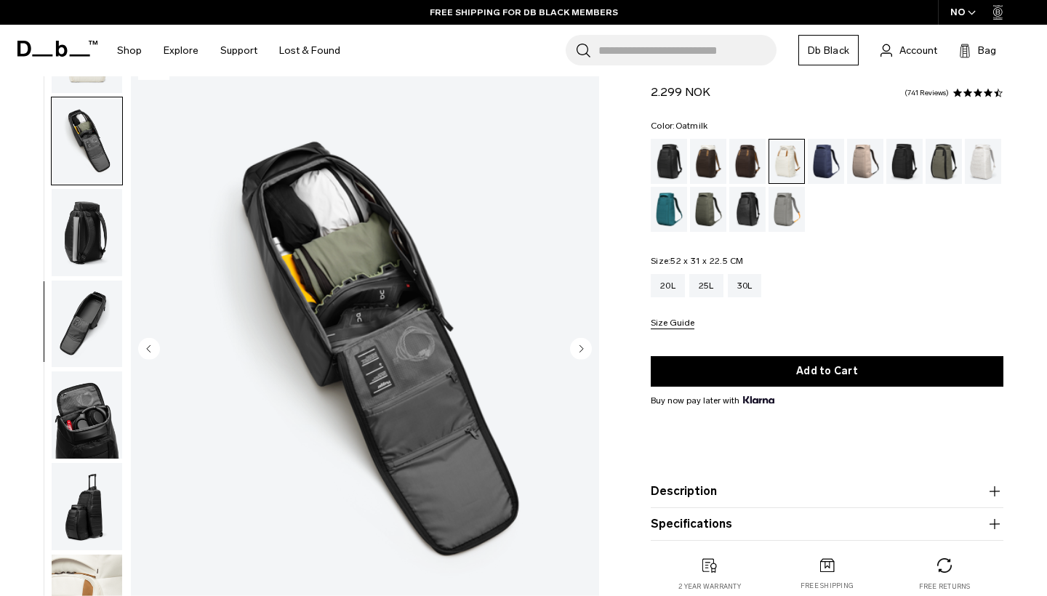
click at [155, 352] on circle "Previous slide" at bounding box center [149, 348] width 22 height 22
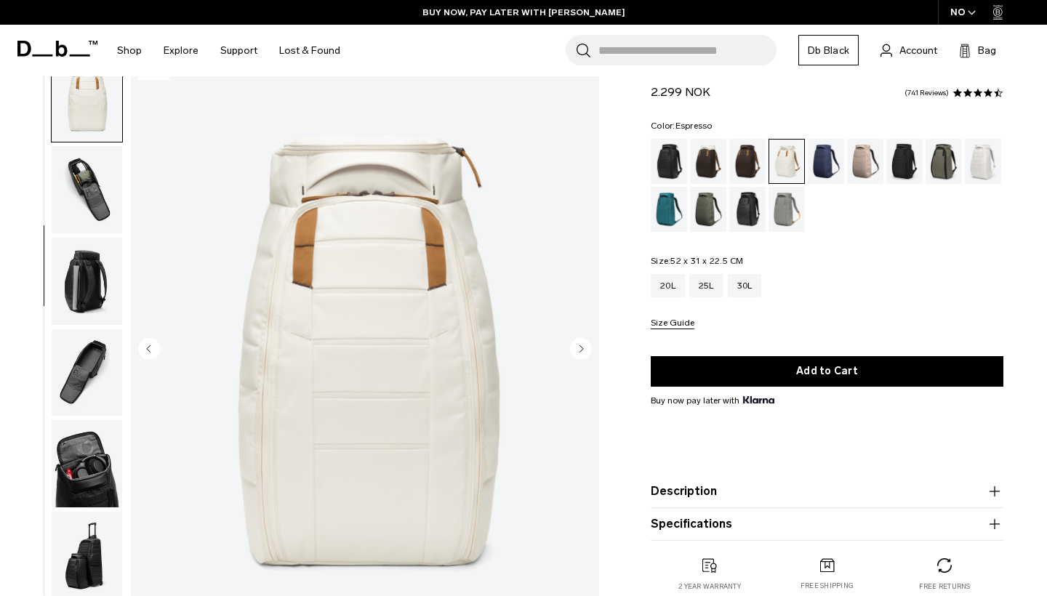
click at [750, 172] on div "Espresso" at bounding box center [747, 161] width 37 height 45
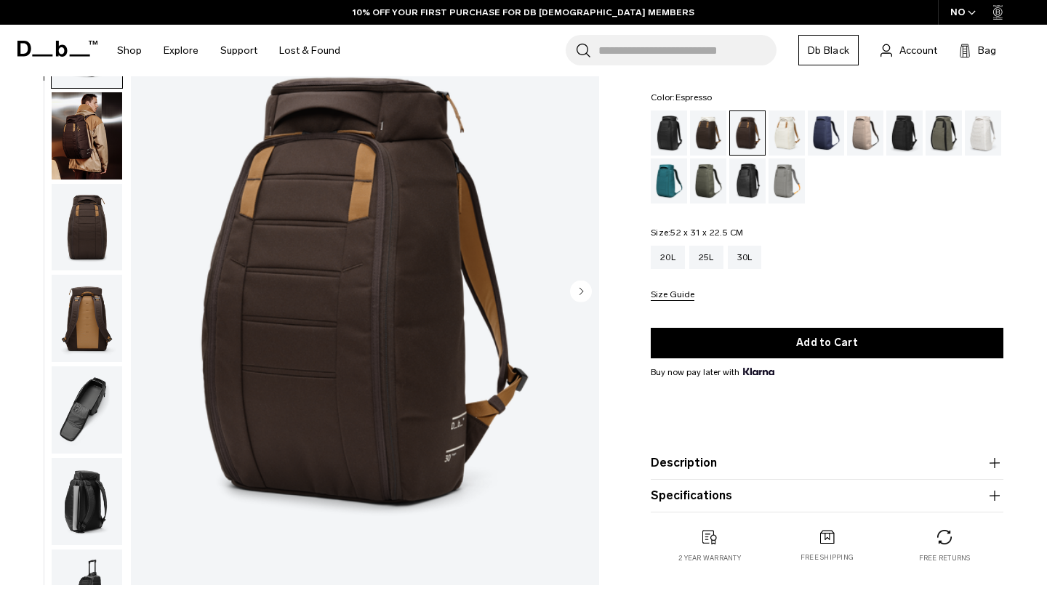
click at [579, 293] on circle "Next slide" at bounding box center [581, 291] width 22 height 22
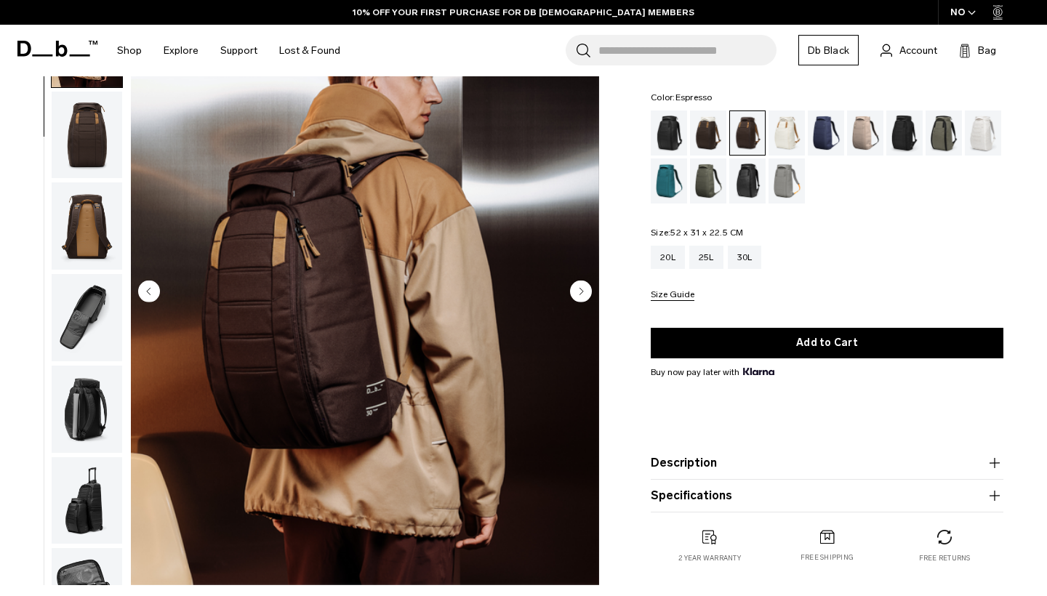
click at [579, 293] on circle "Next slide" at bounding box center [581, 291] width 22 height 22
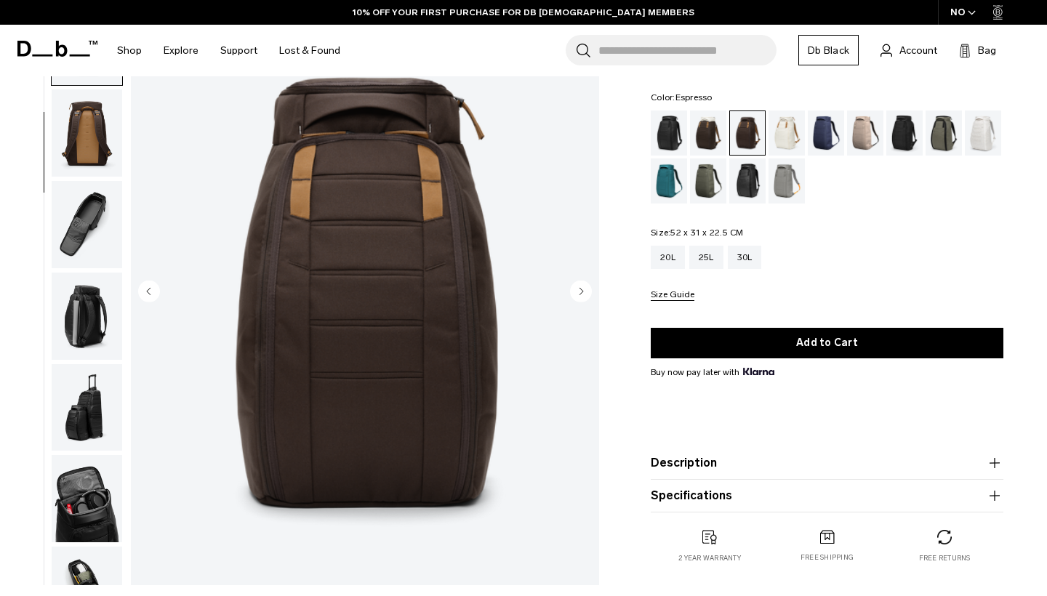
click at [579, 293] on circle "Next slide" at bounding box center [581, 291] width 22 height 22
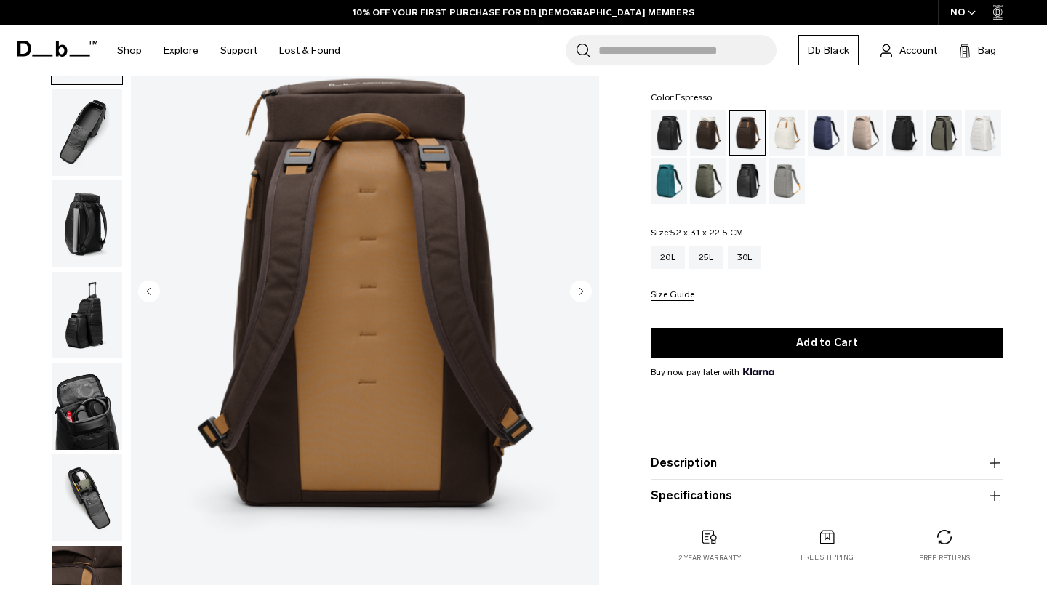
click at [579, 293] on circle "Next slide" at bounding box center [581, 291] width 22 height 22
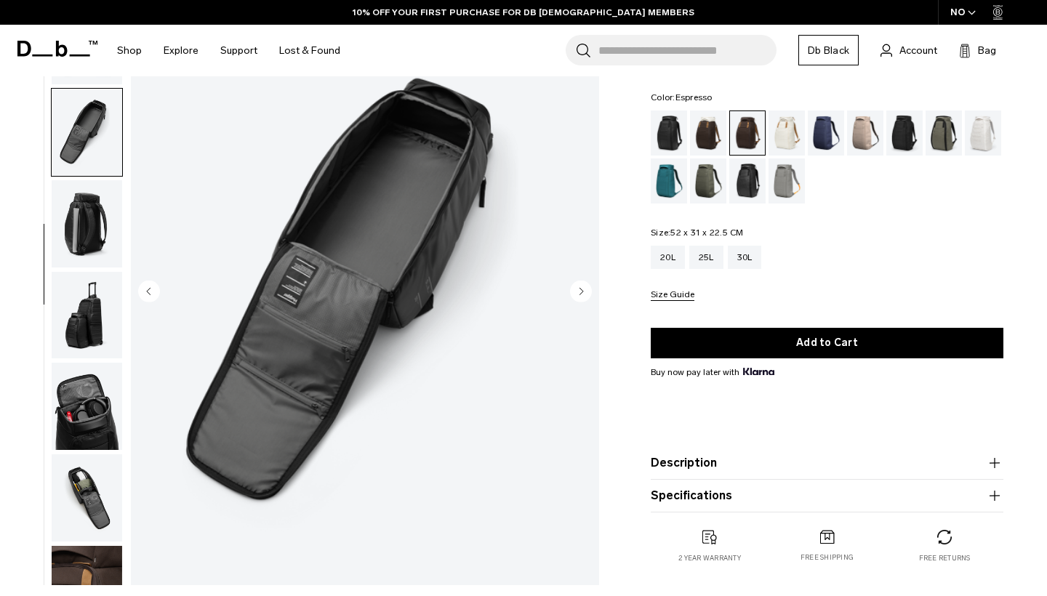
scroll to position [337, 0]
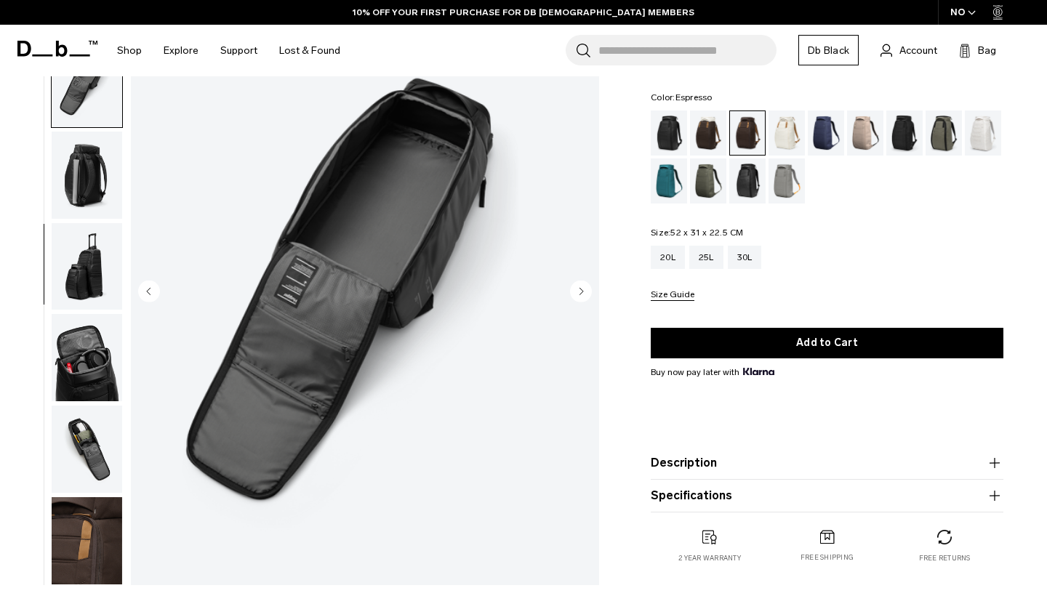
click at [579, 293] on circle "Next slide" at bounding box center [581, 291] width 22 height 22
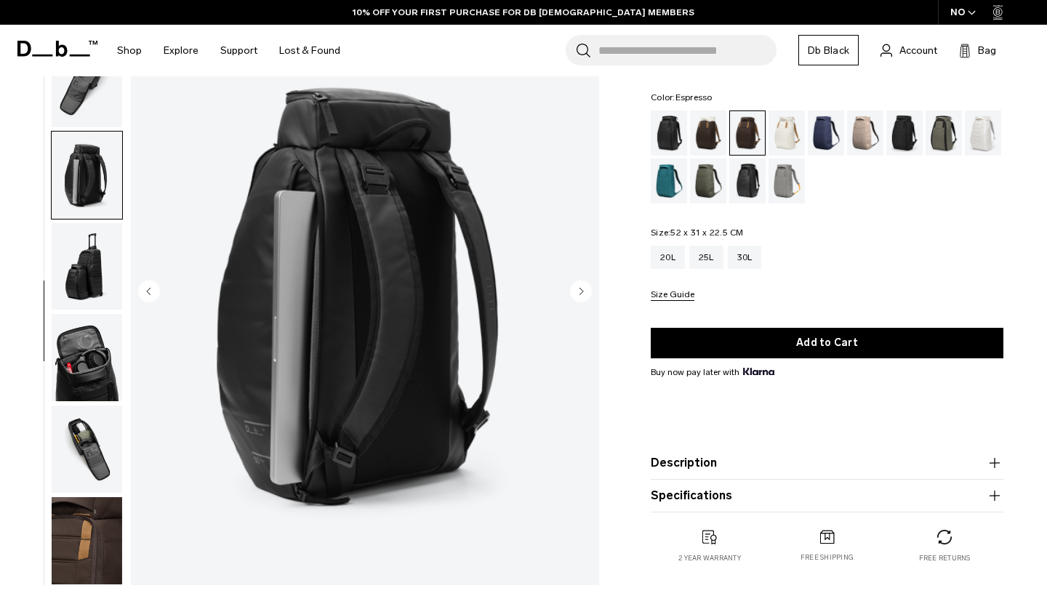
click at [579, 293] on circle "Next slide" at bounding box center [581, 291] width 22 height 22
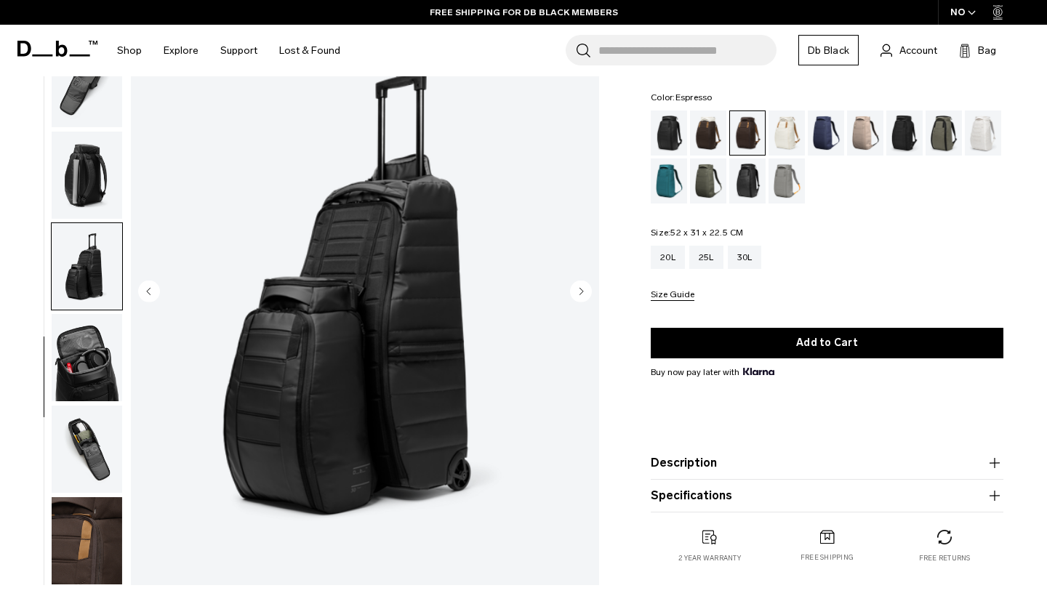
click at [751, 147] on div "Espresso" at bounding box center [748, 133] width 36 height 44
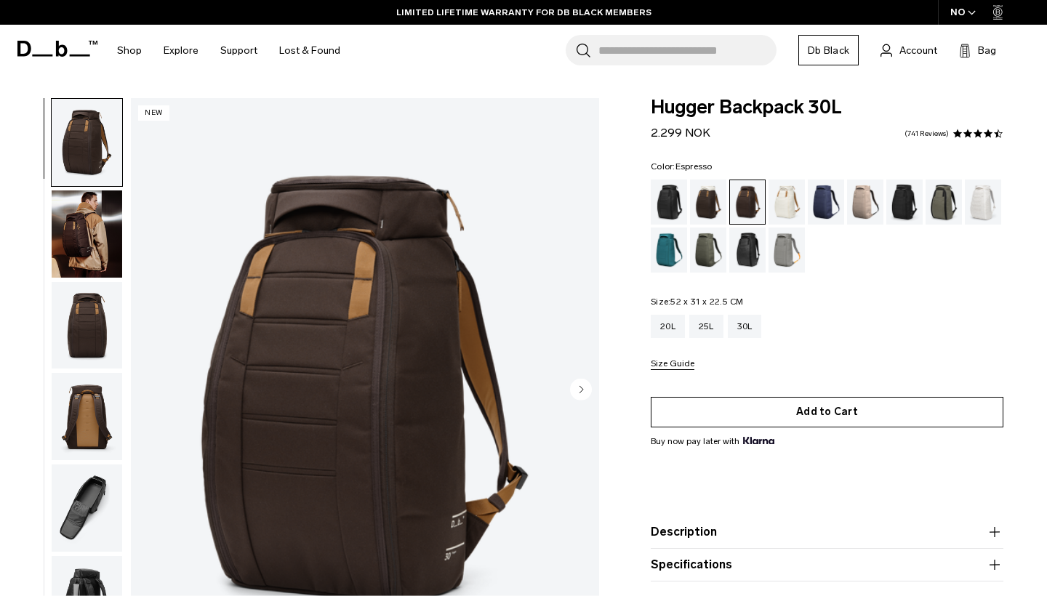
click at [832, 405] on button "Add to Cart" at bounding box center [827, 412] width 353 height 31
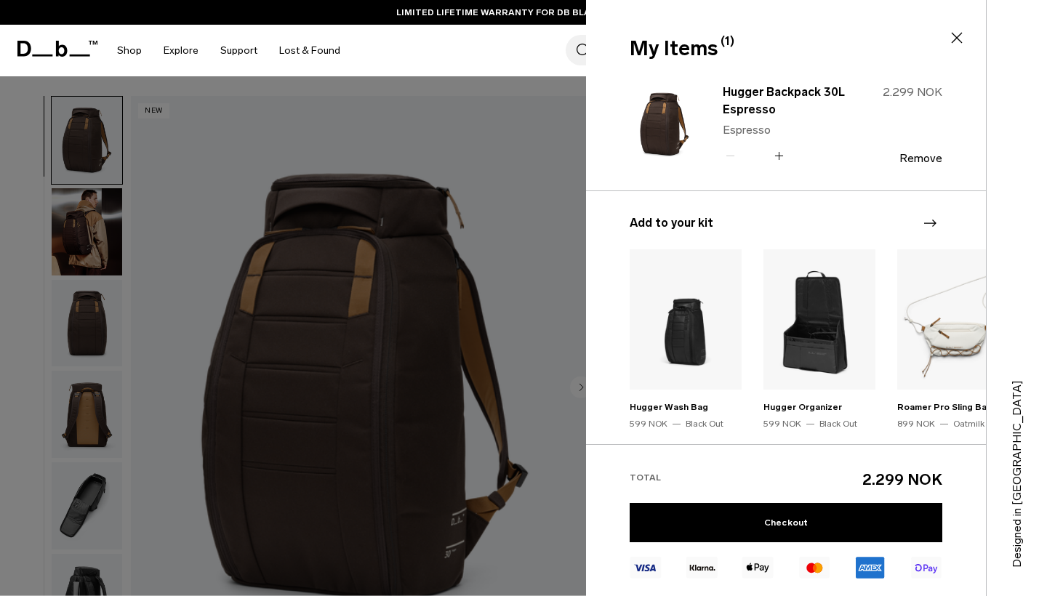
scroll to position [4, 0]
click at [827, 323] on img at bounding box center [819, 319] width 112 height 140
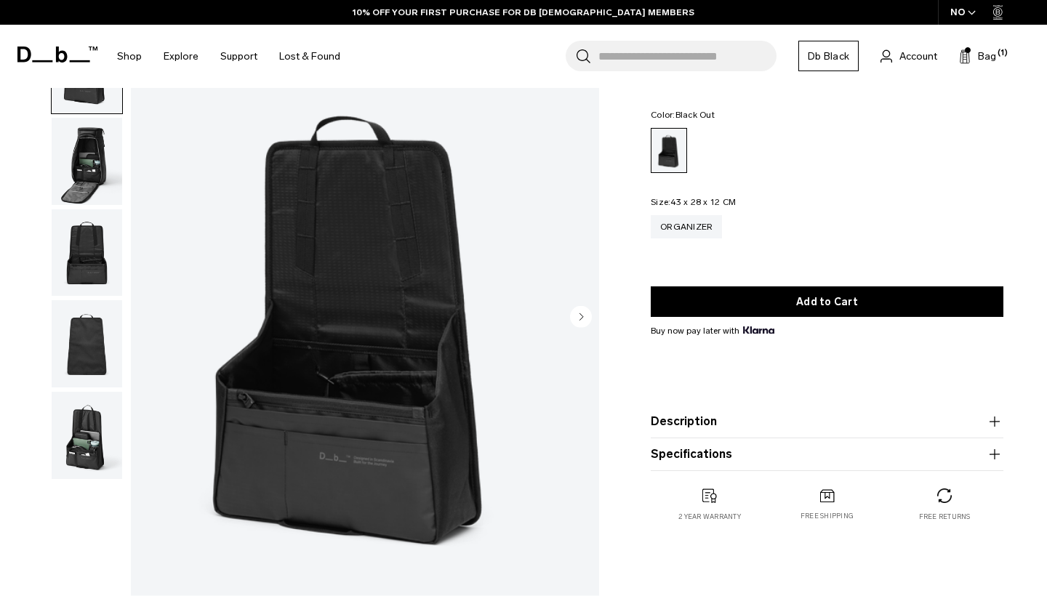
scroll to position [94, 0]
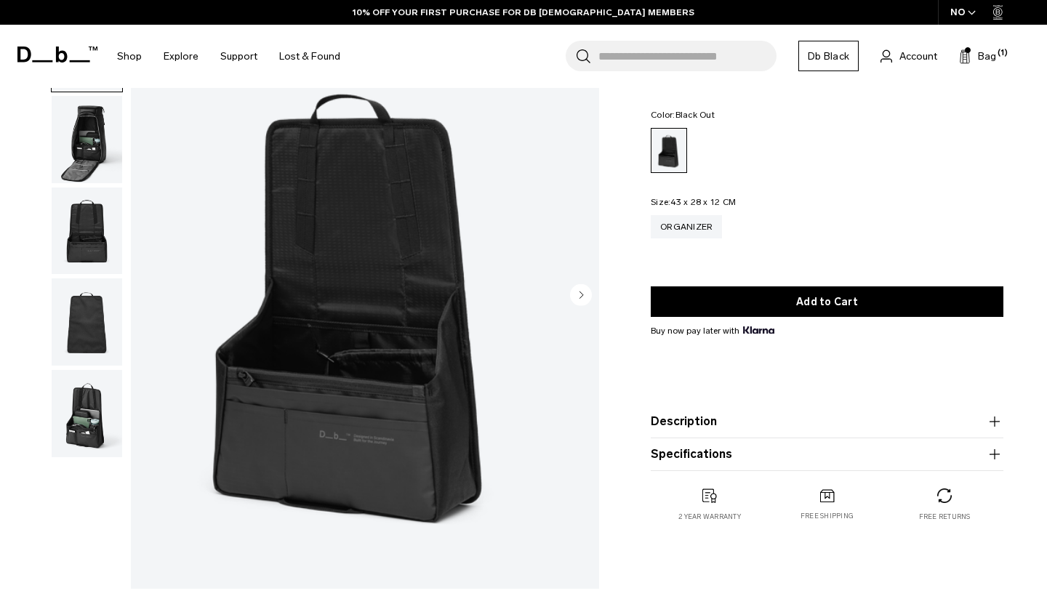
click at [589, 293] on circle "Next slide" at bounding box center [581, 294] width 22 height 22
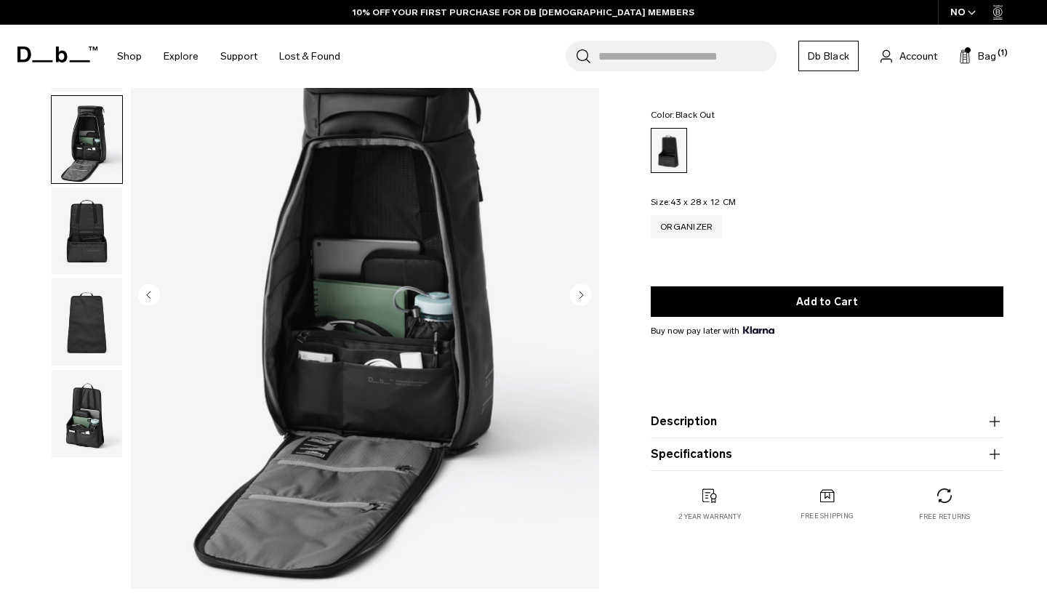
click at [589, 293] on circle "Next slide" at bounding box center [581, 294] width 22 height 22
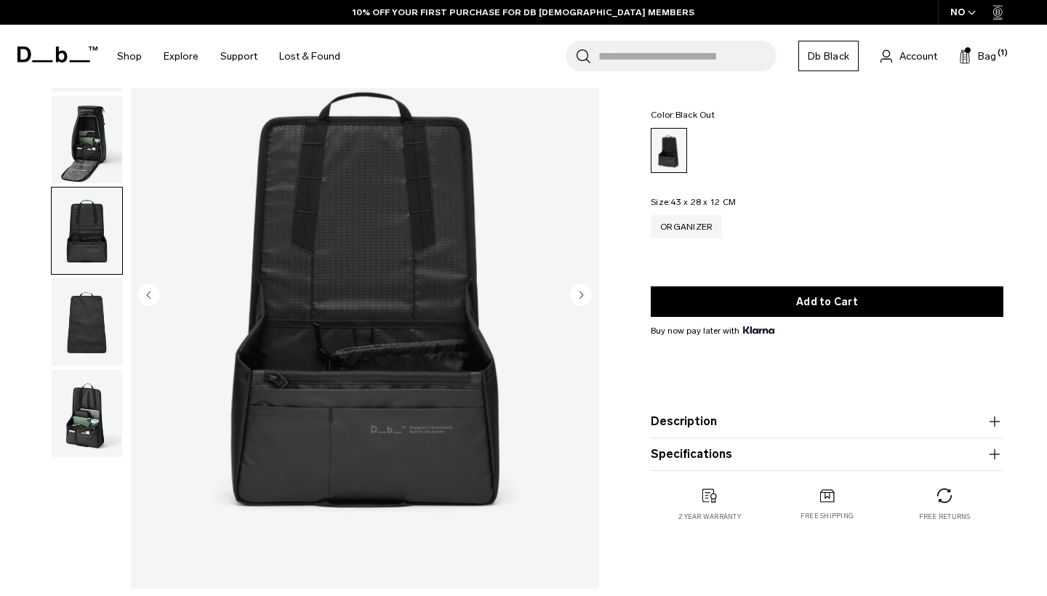
click at [589, 293] on circle "Next slide" at bounding box center [581, 294] width 22 height 22
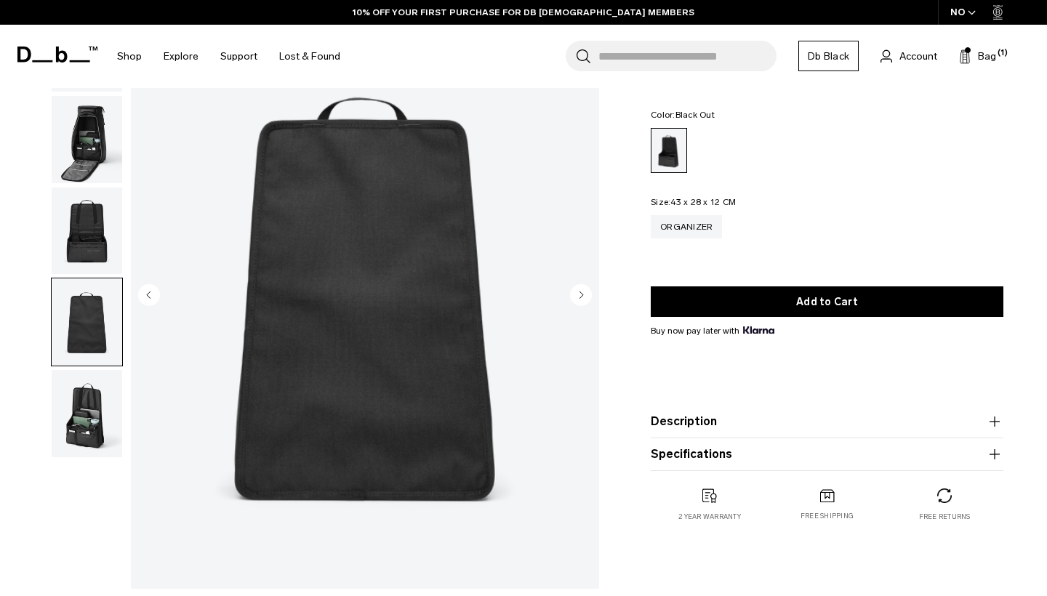
click at [589, 293] on circle "Next slide" at bounding box center [581, 294] width 22 height 22
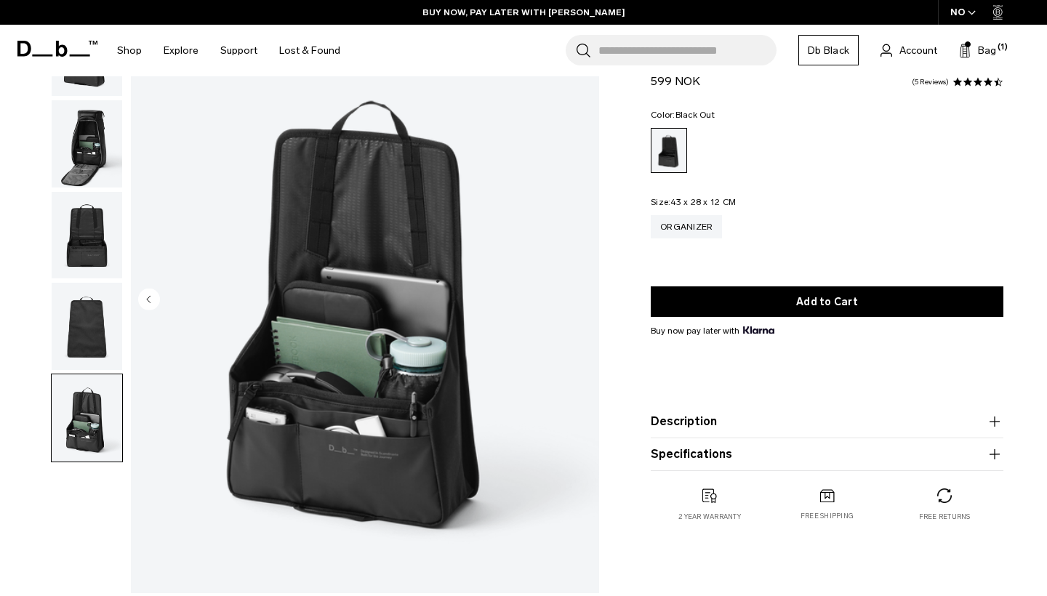
scroll to position [89, 0]
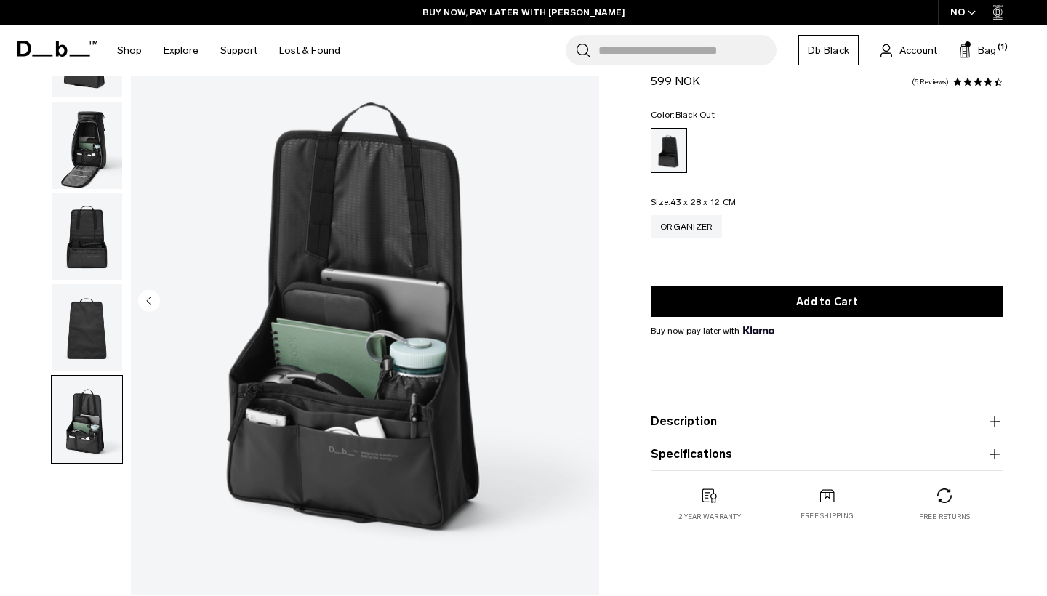
click at [97, 168] on img "button" at bounding box center [87, 145] width 71 height 87
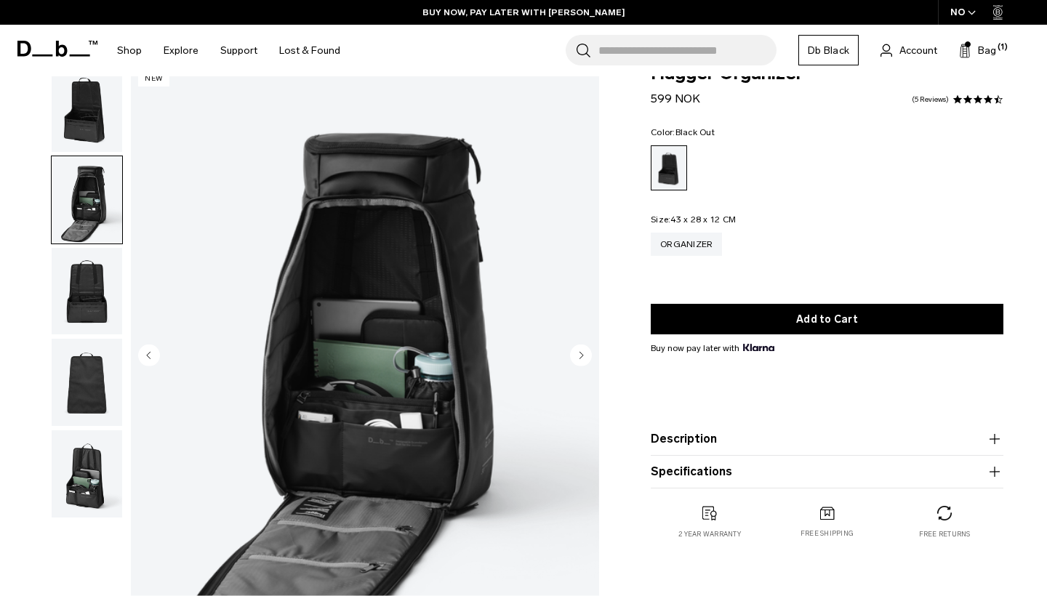
scroll to position [33, 0]
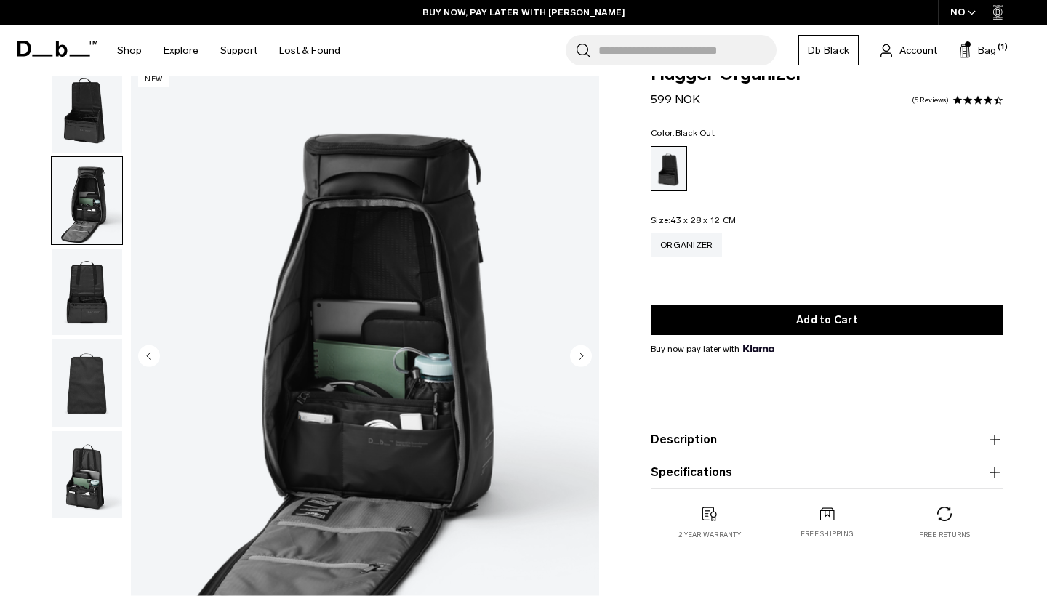
click at [97, 113] on img "button" at bounding box center [87, 108] width 71 height 87
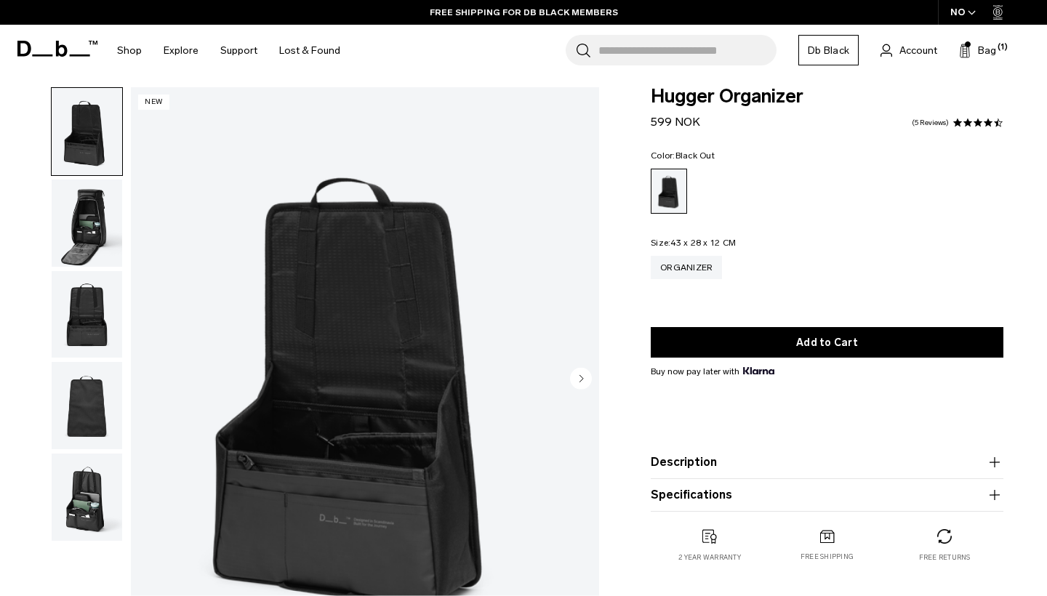
scroll to position [20, 0]
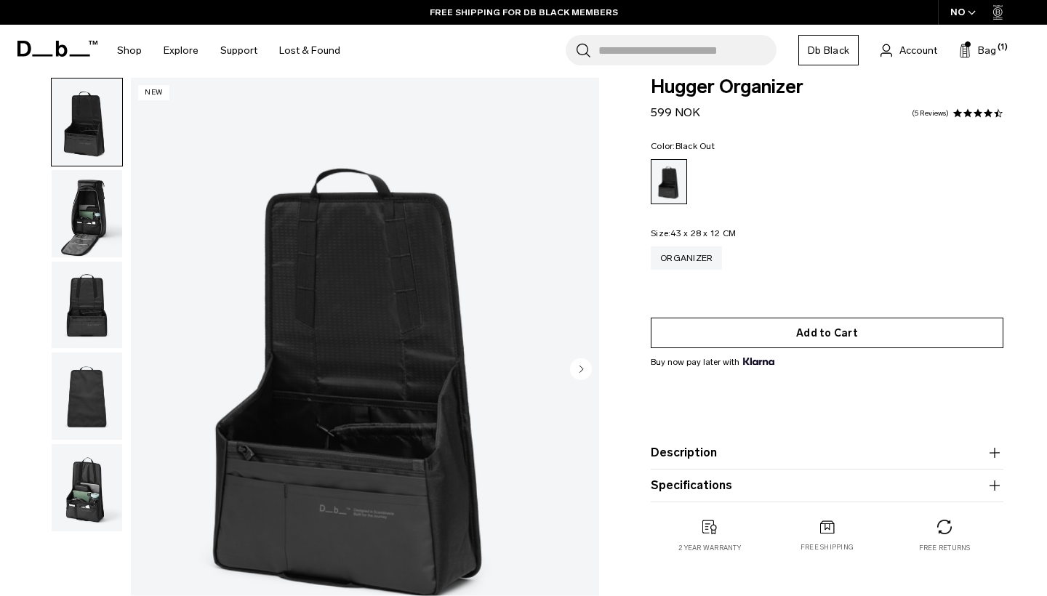
click at [807, 326] on button "Add to Cart" at bounding box center [827, 333] width 353 height 31
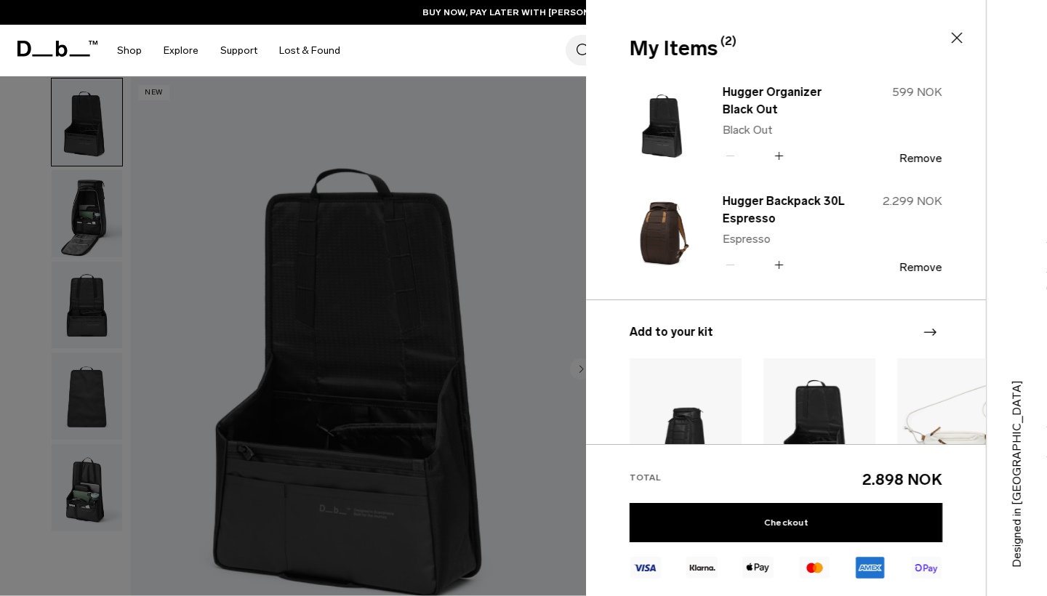
click at [443, 57] on div "Search for Bags, Luggage... Search Close Trending Products All Products Hugger …" at bounding box center [693, 51] width 684 height 52
click at [960, 39] on icon at bounding box center [956, 37] width 17 height 17
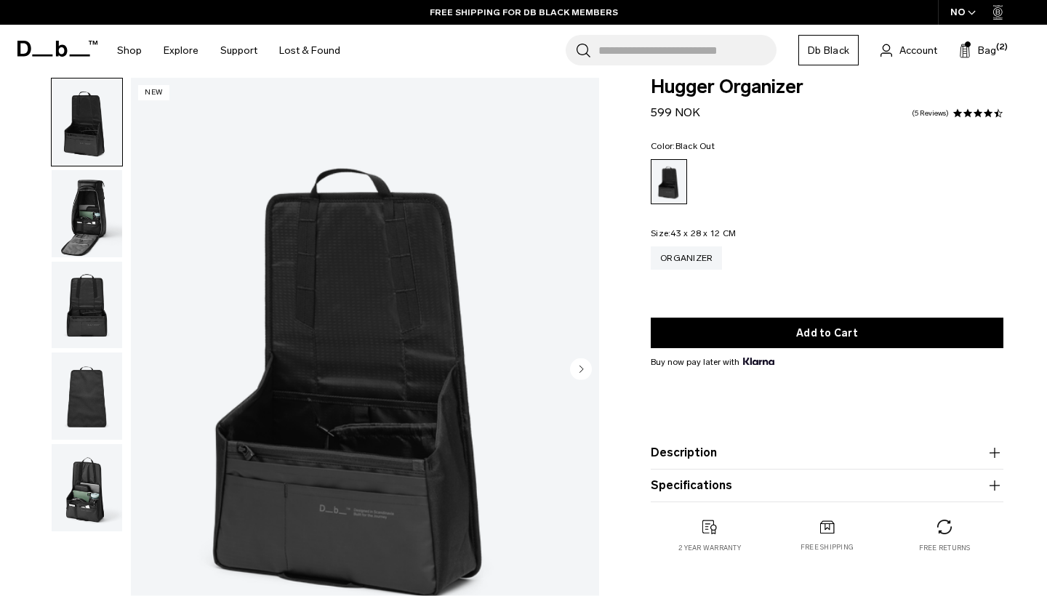
scroll to position [0, 0]
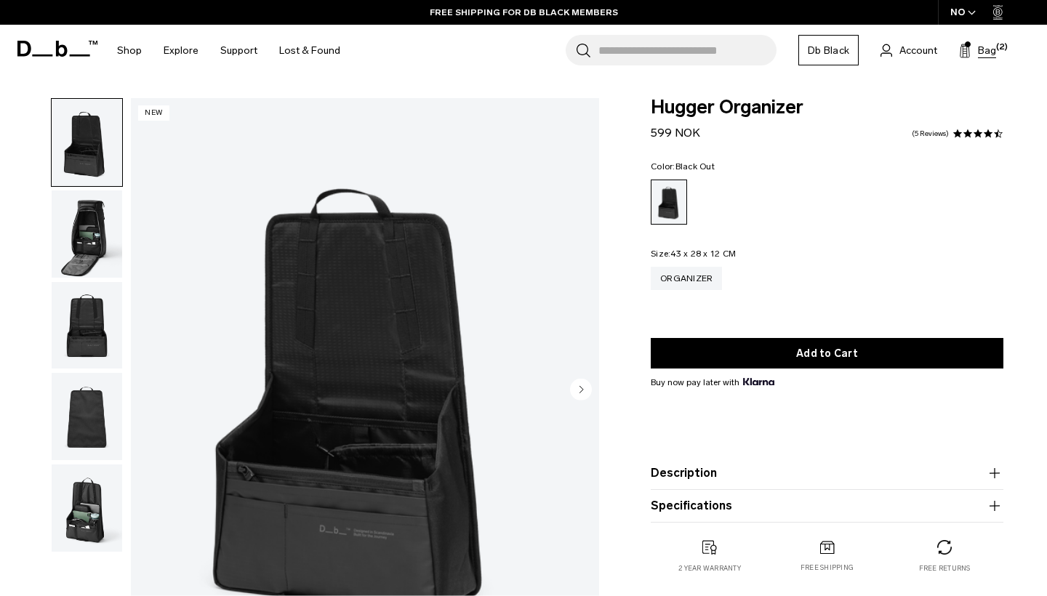
click at [978, 53] on span "Bag" at bounding box center [987, 50] width 18 height 15
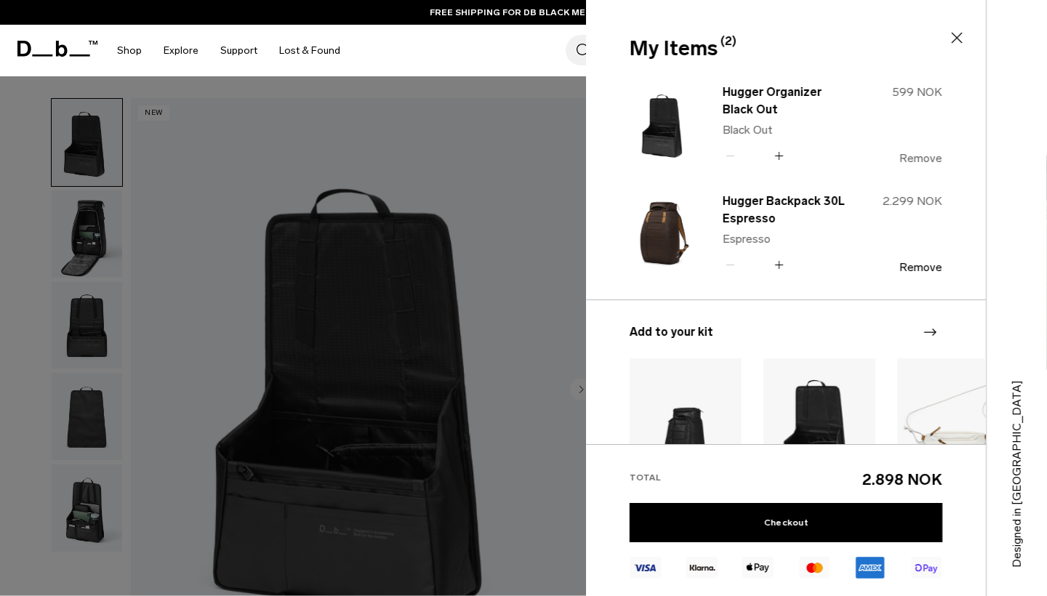
click at [925, 156] on button "Remove" at bounding box center [920, 158] width 43 height 13
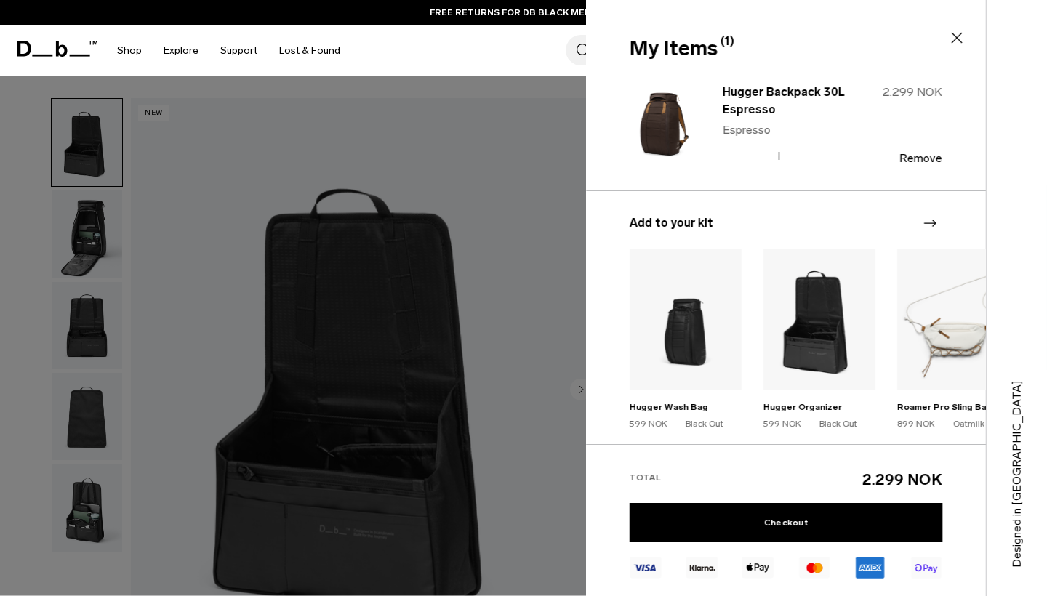
click at [513, 52] on div "Search for Bags, Luggage... Search Close Trending Products All Products Hugger …" at bounding box center [693, 51] width 684 height 52
click at [518, 57] on div "Search for Bags, Luggage... Search Close Trending Products All Products Hugger …" at bounding box center [693, 51] width 684 height 52
click at [988, 41] on div "Designed in [GEOGRAPHIC_DATA]" at bounding box center [1016, 298] width 61 height 596
click at [1015, 25] on div "Designed in [GEOGRAPHIC_DATA]" at bounding box center [1016, 298] width 61 height 596
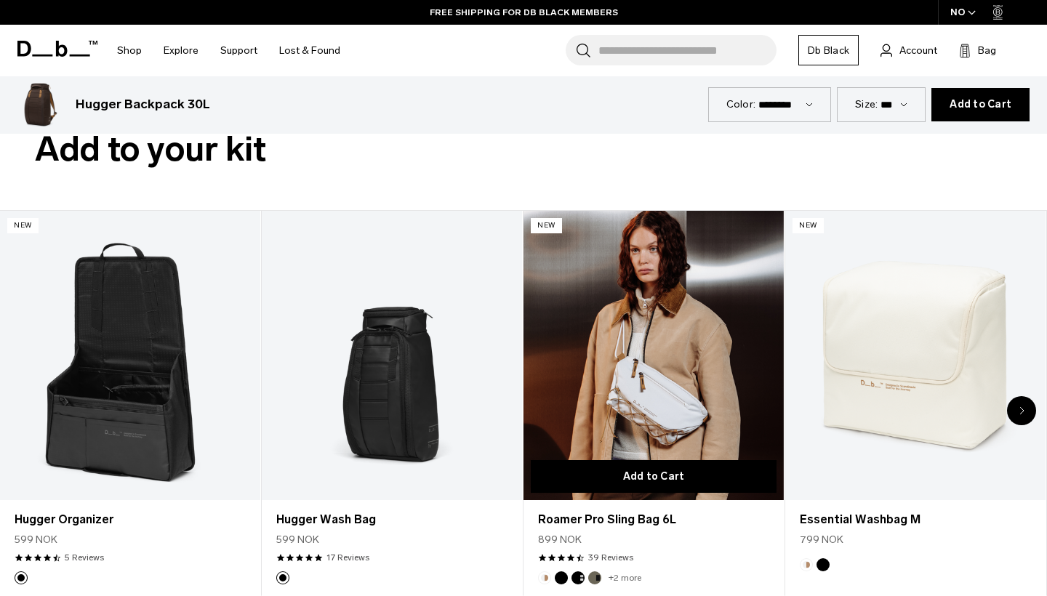
scroll to position [4078, 0]
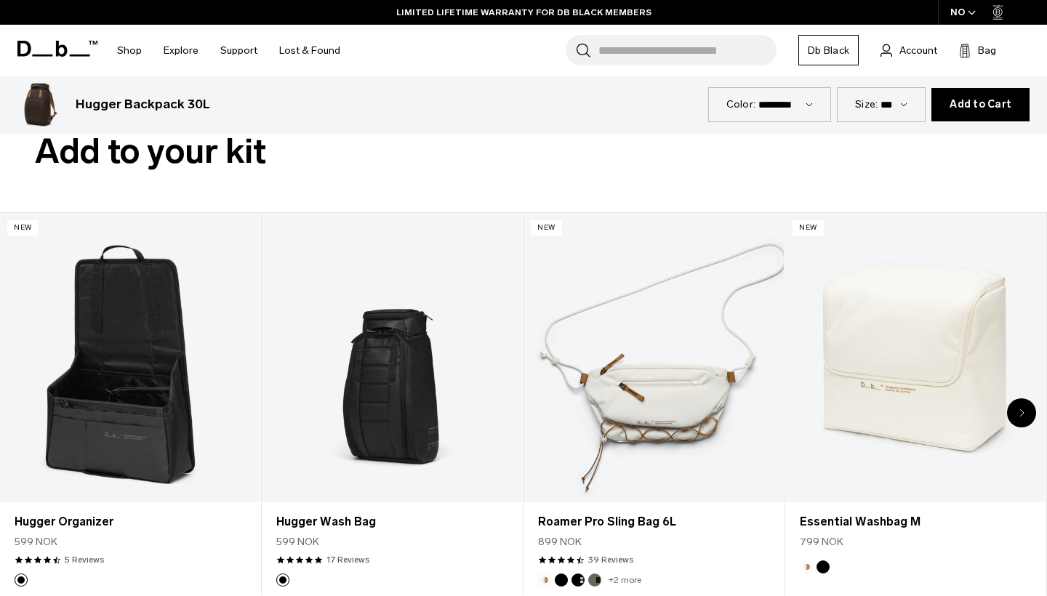
click at [1030, 411] on div "Next slide" at bounding box center [1021, 412] width 29 height 29
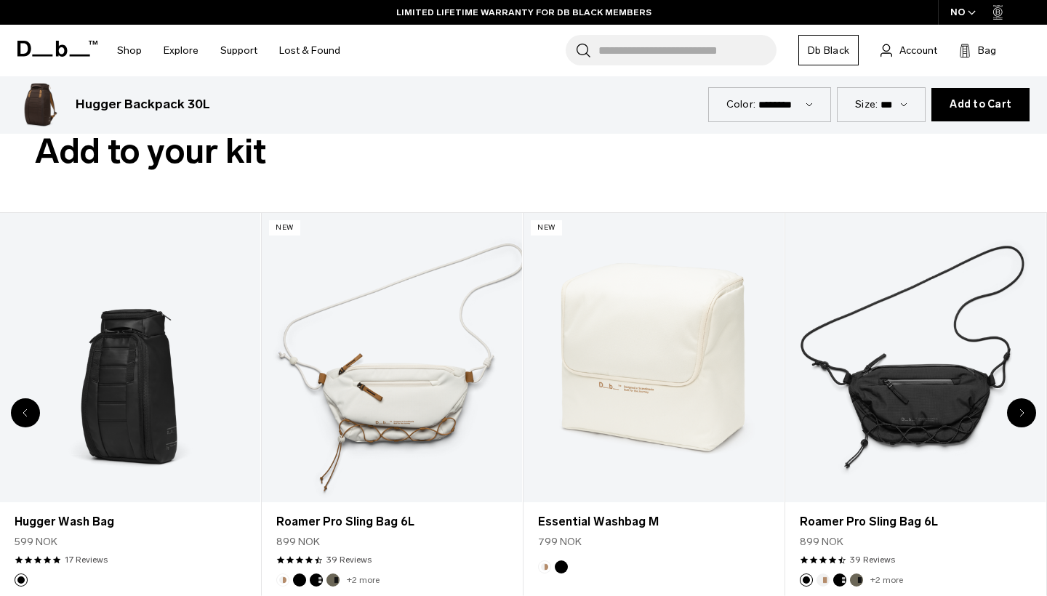
click at [1030, 411] on div "Next slide" at bounding box center [1021, 412] width 29 height 29
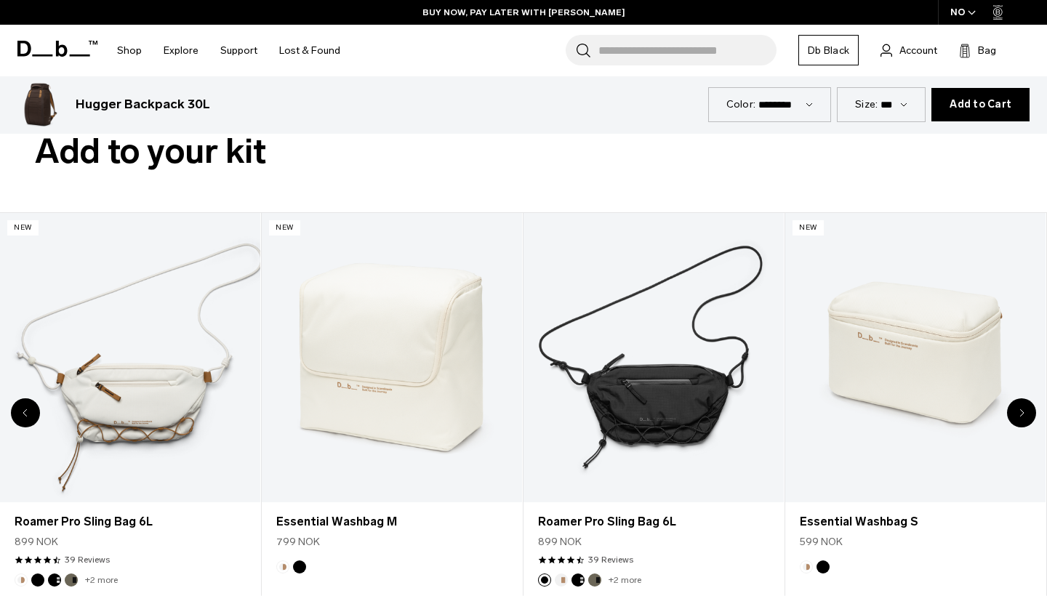
click at [1030, 411] on div "Next slide" at bounding box center [1021, 412] width 29 height 29
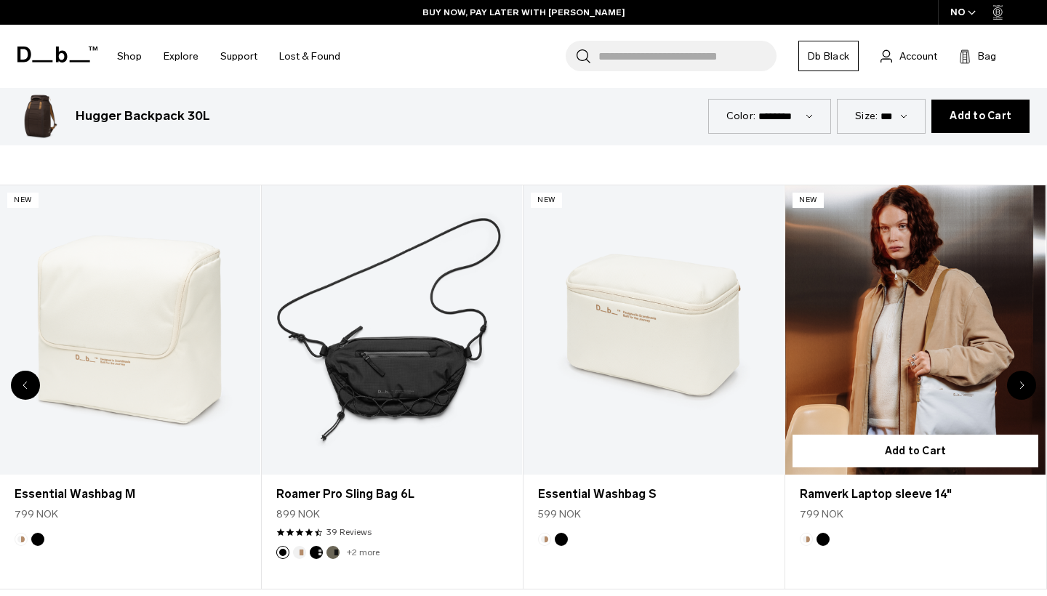
scroll to position [4107, 0]
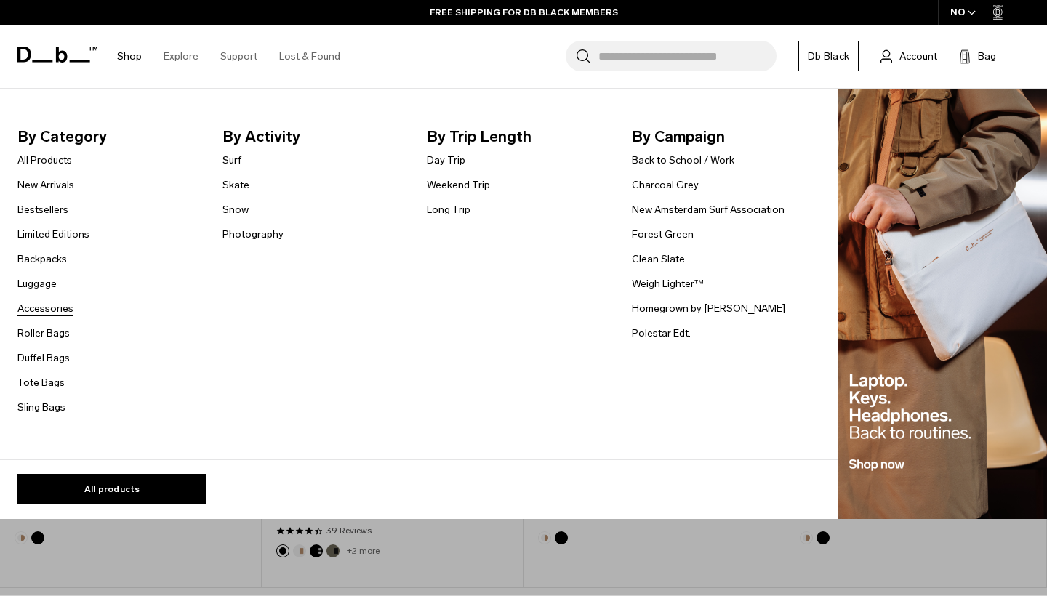
click at [45, 309] on link "Accessories" at bounding box center [45, 308] width 56 height 15
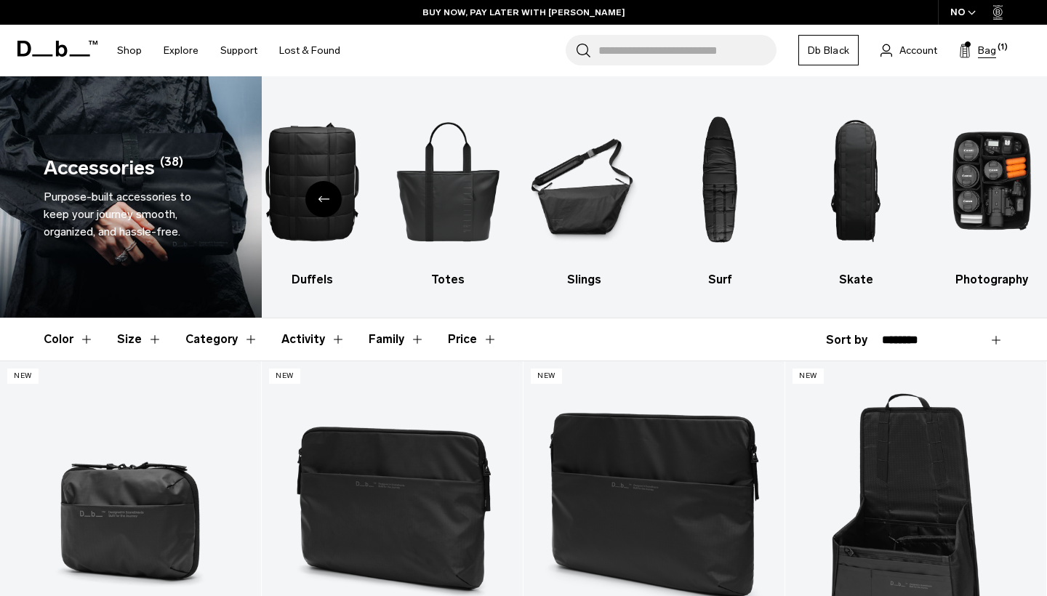
click at [986, 57] on span "Bag" at bounding box center [987, 50] width 18 height 15
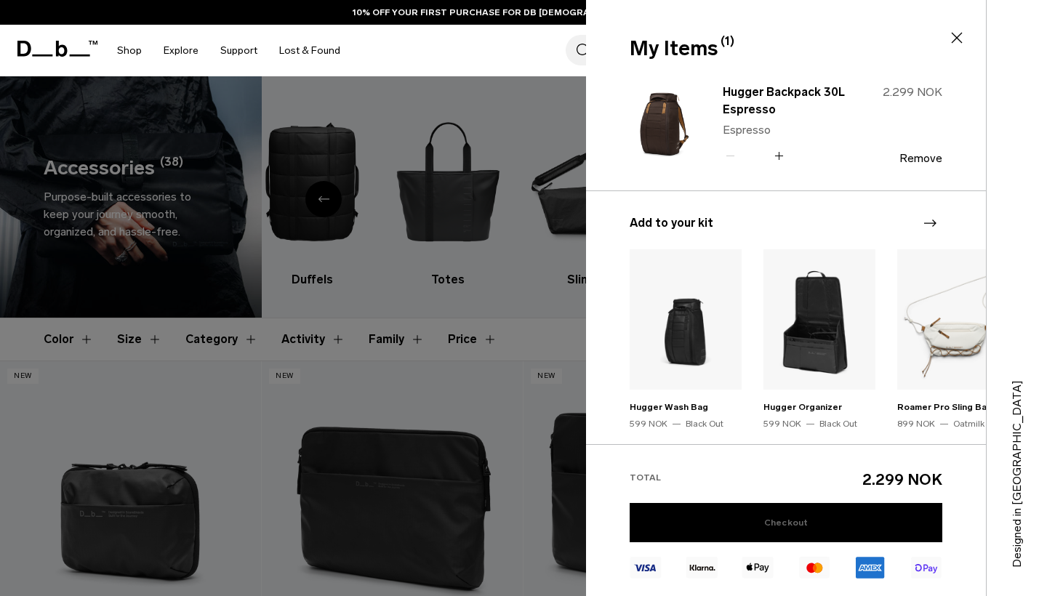
click at [774, 520] on link "Checkout" at bounding box center [785, 522] width 313 height 39
